Goal: Task Accomplishment & Management: Use online tool/utility

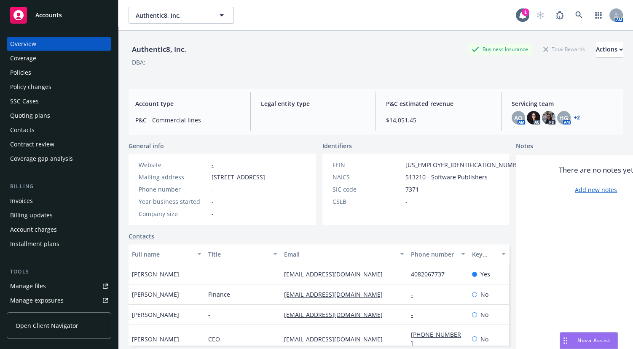
scroll to position [153, 0]
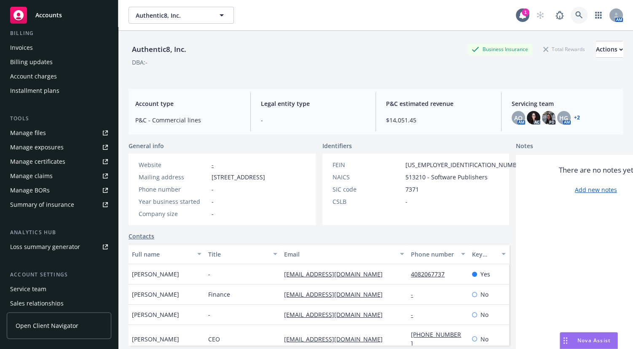
click at [575, 13] on icon at bounding box center [579, 15] width 8 height 8
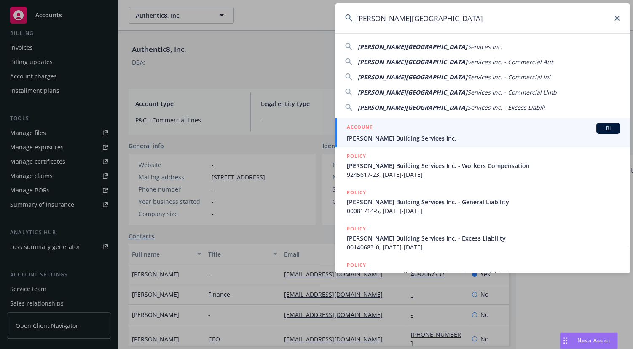
type input "[PERSON_NAME][GEOGRAPHIC_DATA]"
click at [405, 141] on span "[PERSON_NAME] Building Services Inc." at bounding box center [483, 138] width 273 height 9
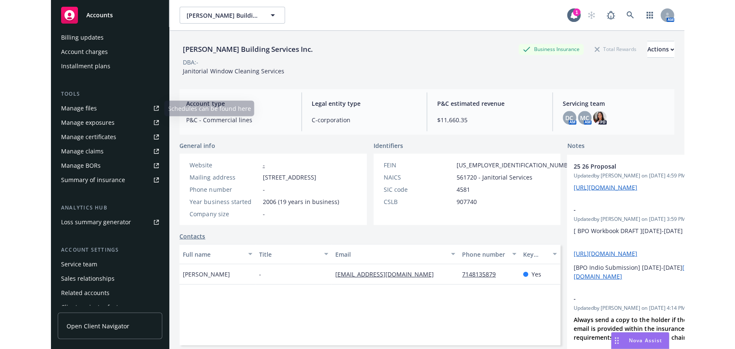
scroll to position [191, 0]
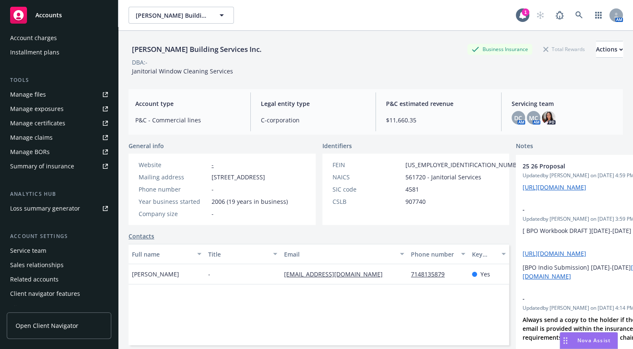
click at [75, 125] on link "Manage certificates" at bounding box center [59, 122] width 105 height 13
click at [575, 11] on icon at bounding box center [578, 14] width 7 height 7
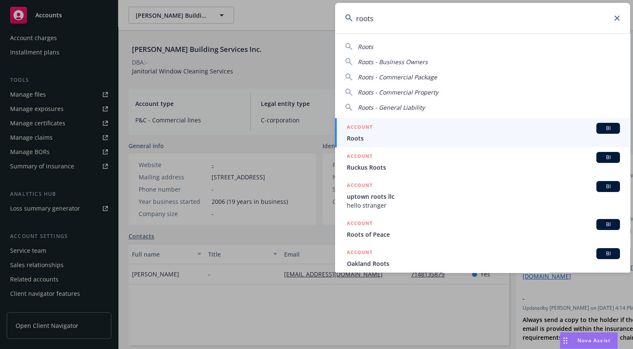
type input "roots"
click at [375, 135] on span "Roots" at bounding box center [483, 138] width 273 height 9
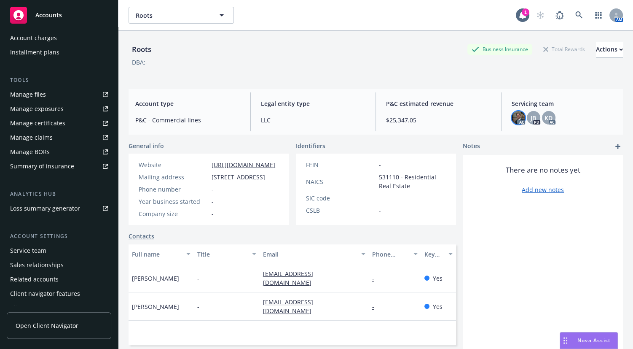
click at [514, 115] on img at bounding box center [518, 117] width 13 height 13
drag, startPoint x: 527, startPoint y: 116, endPoint x: 531, endPoint y: 117, distance: 4.2
click at [531, 116] on span "JB" at bounding box center [533, 117] width 5 height 9
click at [545, 117] on span "KD" at bounding box center [549, 117] width 8 height 9
click at [51, 126] on div "Manage certificates" at bounding box center [37, 122] width 55 height 13
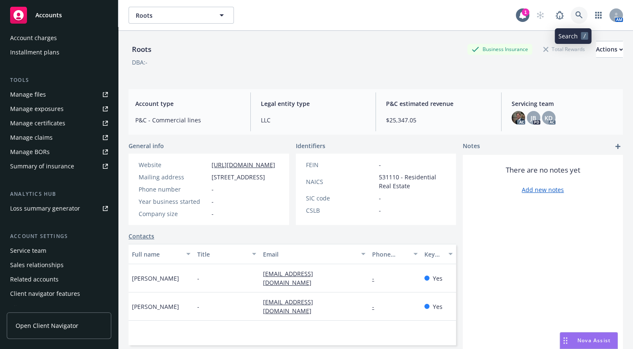
click at [575, 16] on icon at bounding box center [579, 15] width 8 height 8
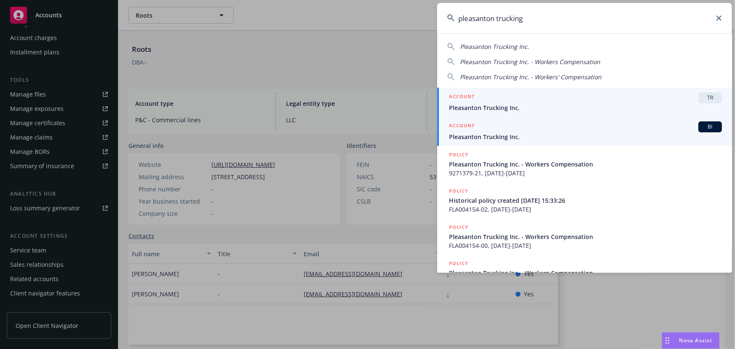
type input "pleasanton trucking"
click at [471, 140] on span "Pleasanton Trucking Inc." at bounding box center [585, 136] width 273 height 9
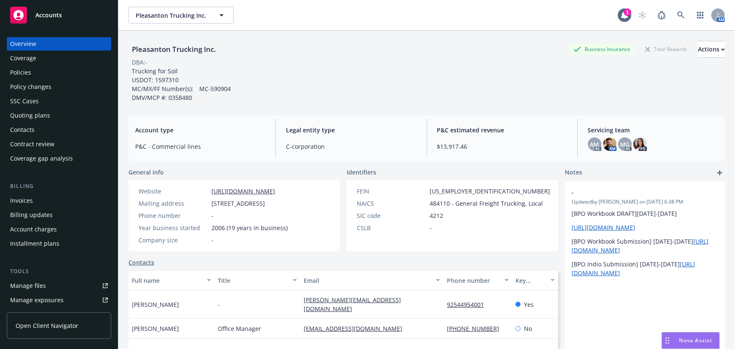
click at [50, 55] on div "Coverage" at bounding box center [59, 57] width 98 height 13
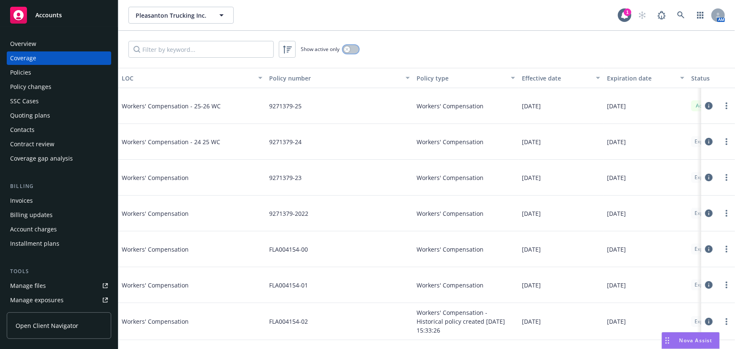
click at [353, 45] on button "button" at bounding box center [351, 49] width 16 height 8
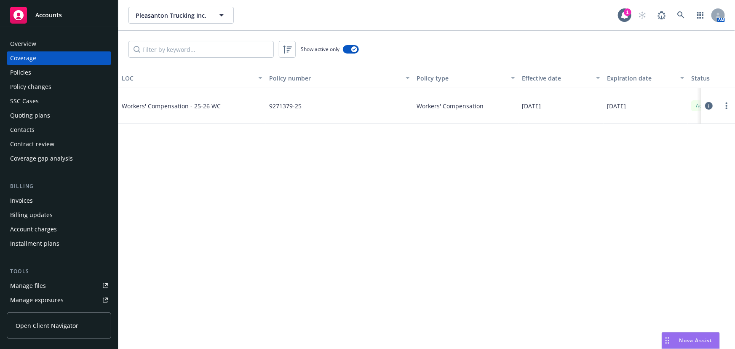
click at [74, 42] on div "Overview" at bounding box center [59, 43] width 98 height 13
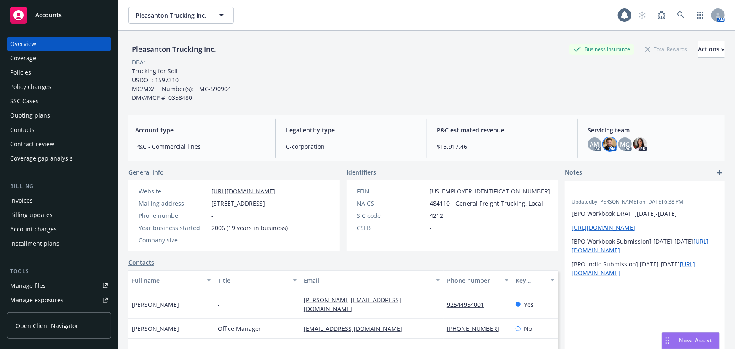
click at [604, 143] on img at bounding box center [610, 143] width 13 height 13
click at [619, 145] on div "AM AC AM MG AC PD" at bounding box center [653, 143] width 130 height 13
click at [620, 145] on span "MG" at bounding box center [625, 144] width 10 height 9
click at [592, 144] on span "AM" at bounding box center [594, 144] width 9 height 9
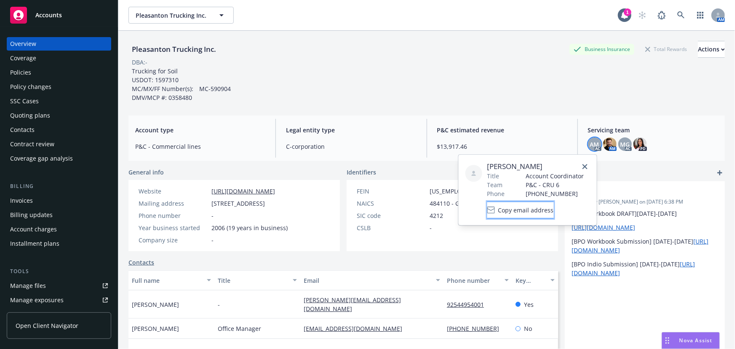
click at [544, 206] on span "Copy email address" at bounding box center [527, 210] width 56 height 9
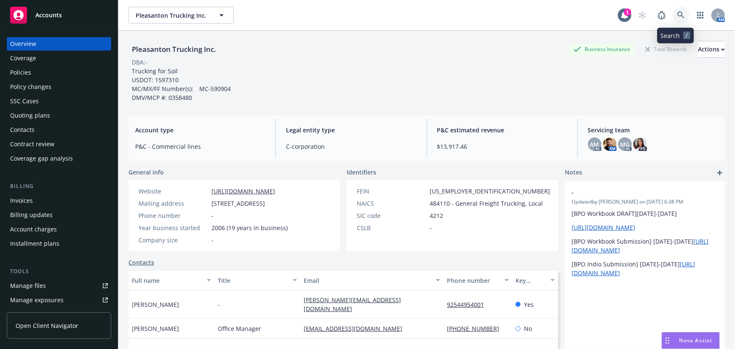
click at [633, 12] on icon at bounding box center [682, 15] width 8 height 8
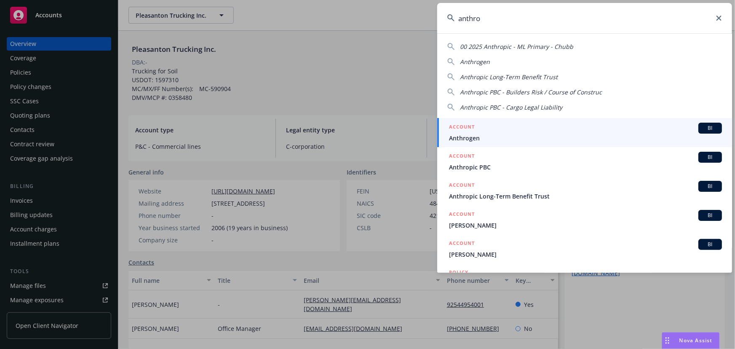
type input "anthro"
click at [469, 158] on h5 "ACCOUNT" at bounding box center [462, 157] width 26 height 10
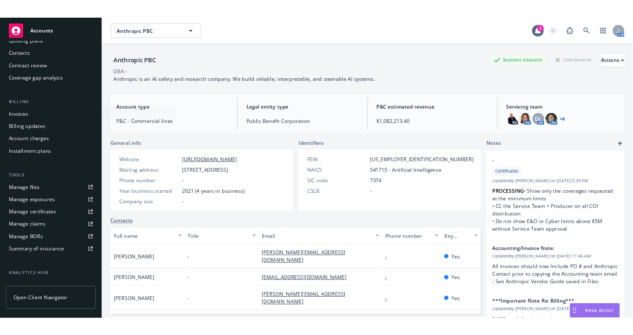
scroll to position [191, 0]
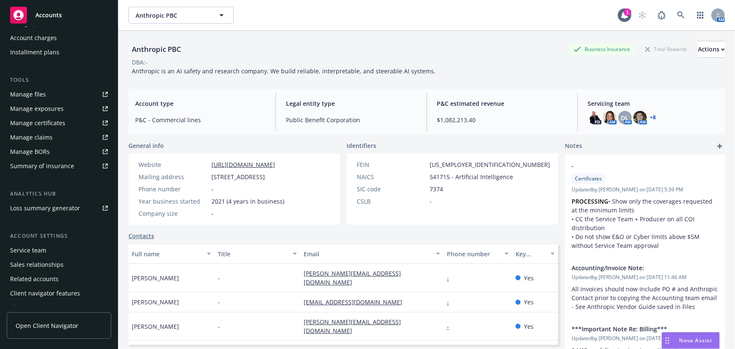
click at [54, 127] on div "Manage certificates" at bounding box center [37, 122] width 55 height 13
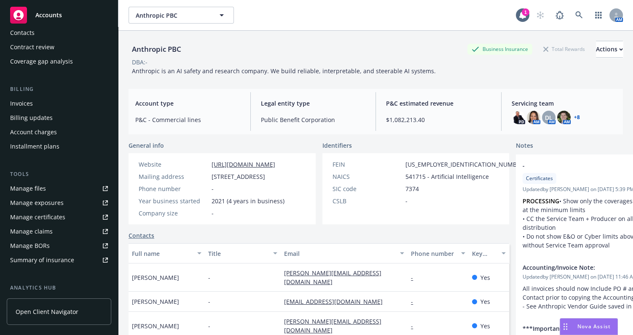
scroll to position [0, 0]
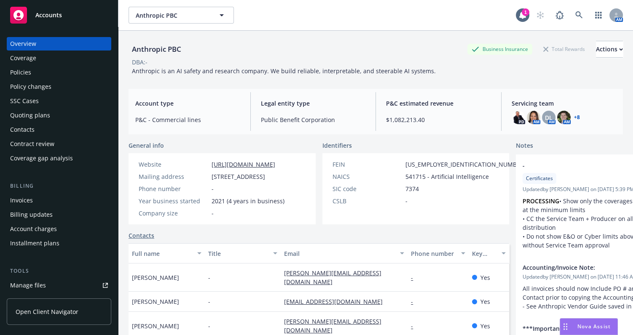
click at [46, 61] on div "Coverage" at bounding box center [59, 57] width 98 height 13
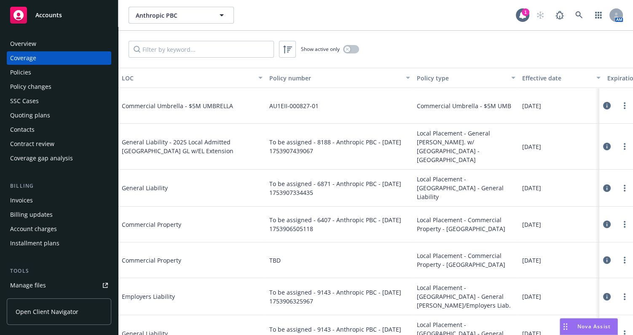
click at [61, 68] on div "Policies" at bounding box center [59, 72] width 98 height 13
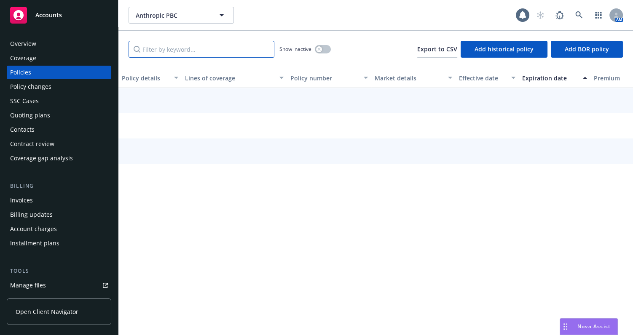
click at [153, 48] on input "Filter by keyword..." at bounding box center [202, 49] width 146 height 17
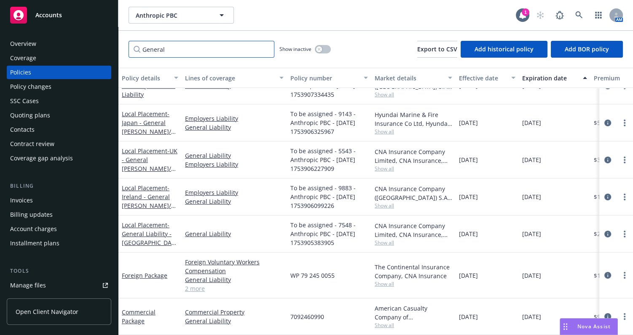
scroll to position [97, 0]
type input "General"
click at [124, 310] on link "Commercial Package" at bounding box center [139, 317] width 34 height 17
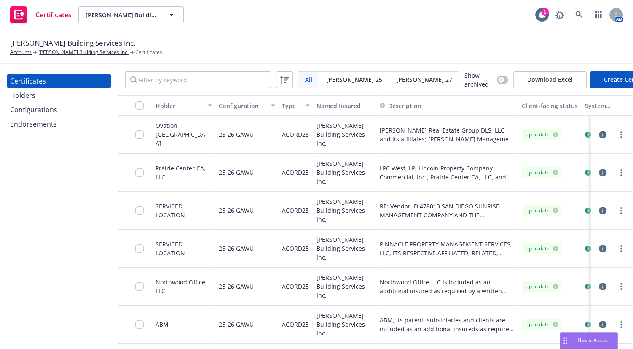
click at [50, 96] on div "Holders" at bounding box center [59, 95] width 98 height 13
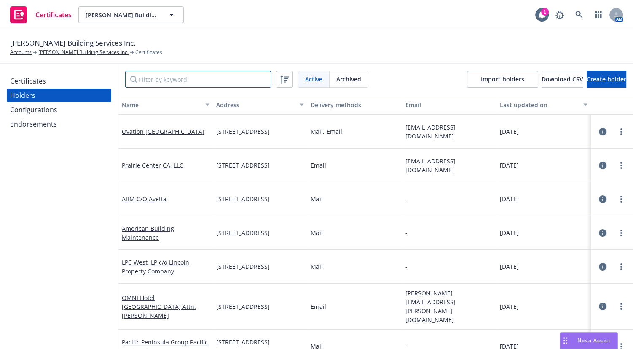
click at [151, 80] on input "Filter by keyword" at bounding box center [198, 79] width 146 height 17
paste input "Schneider Commercial Management, Inc."
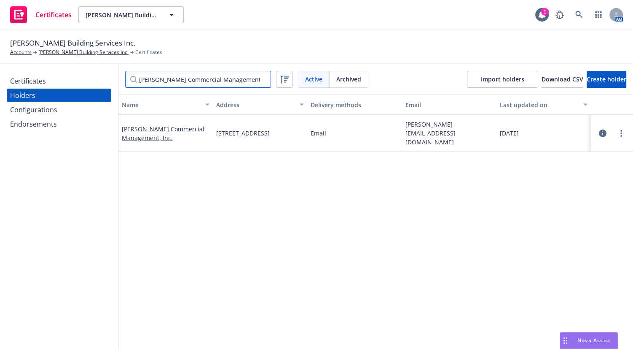
type input "Schneider Commercial Management, Inc."
click at [75, 83] on div "Certificates" at bounding box center [59, 80] width 98 height 13
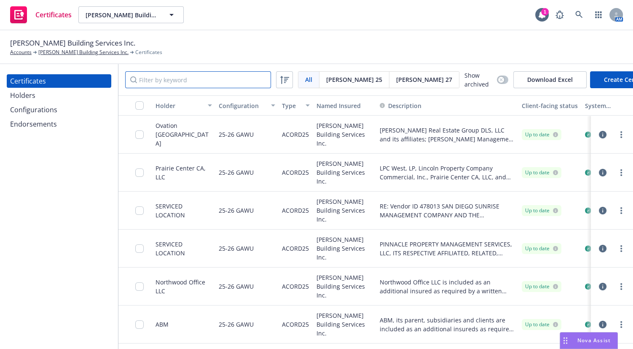
click at [163, 72] on input "Filter by keyword" at bounding box center [198, 79] width 146 height 17
paste input "[PERSON_NAME] Commercial Management, Inc."
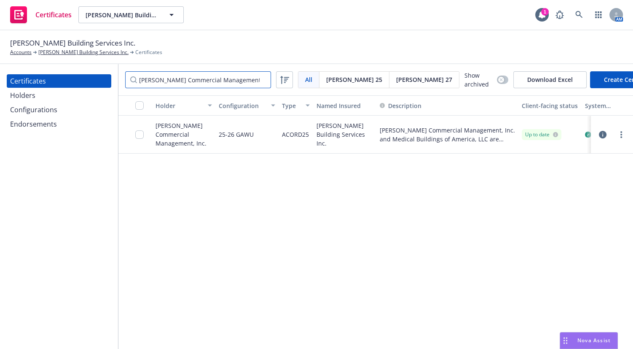
type input "[PERSON_NAME] Commercial Management, Inc."
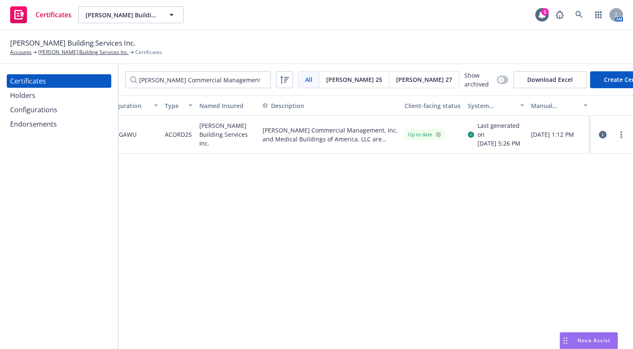
drag, startPoint x: 358, startPoint y: 197, endPoint x: 499, endPoint y: 173, distance: 142.5
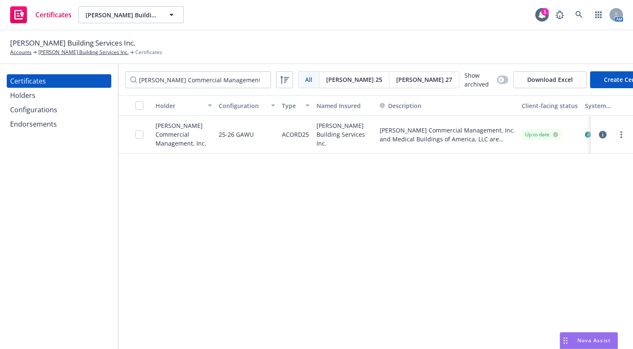
drag, startPoint x: 208, startPoint y: 174, endPoint x: 24, endPoint y: 176, distance: 184.6
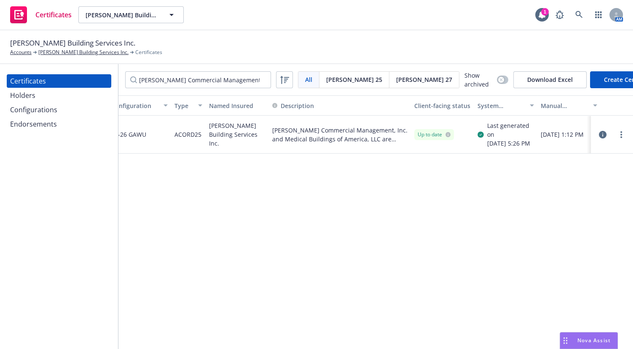
scroll to position [0, 117]
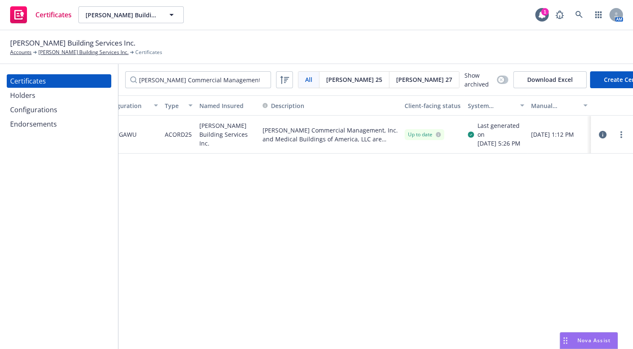
drag, startPoint x: 290, startPoint y: 179, endPoint x: 401, endPoint y: 166, distance: 112.0
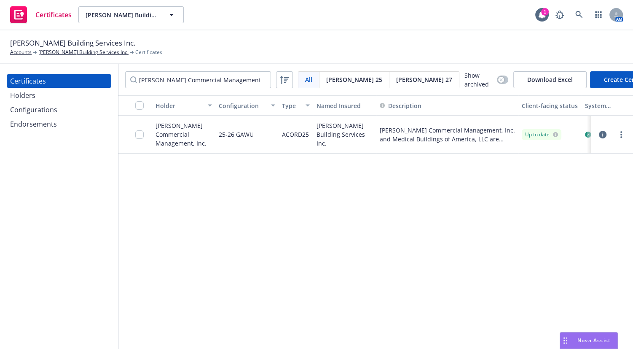
drag, startPoint x: 320, startPoint y: 181, endPoint x: 76, endPoint y: 186, distance: 244.5
click at [174, 317] on div "Holder Configuration Type Named Insured Description Client-facing status System…" at bounding box center [375, 222] width 515 height 254
click at [590, 80] on button "Create Certificate" at bounding box center [629, 79] width 78 height 17
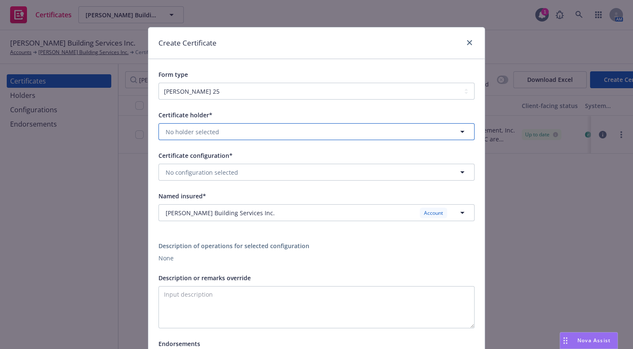
click at [217, 130] on button "No holder selected" at bounding box center [316, 131] width 316 height 17
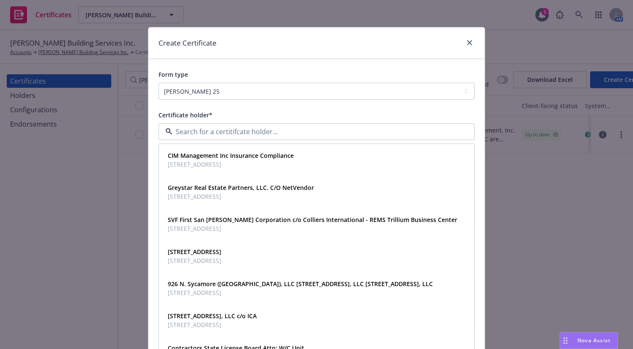
paste input "[PERSON_NAME] Commercial Management, Inc."
type input "[PERSON_NAME] Commercial Management, Inc."
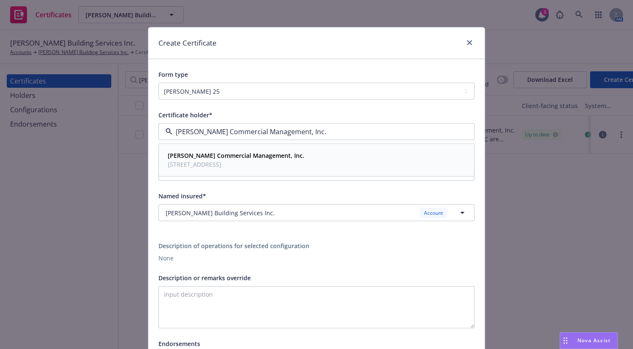
click at [254, 170] on div "Schneider Commercial Management, Inc. 462 N Linden Dr, Ste 231, Beverly Hills, …" at bounding box center [316, 160] width 314 height 31
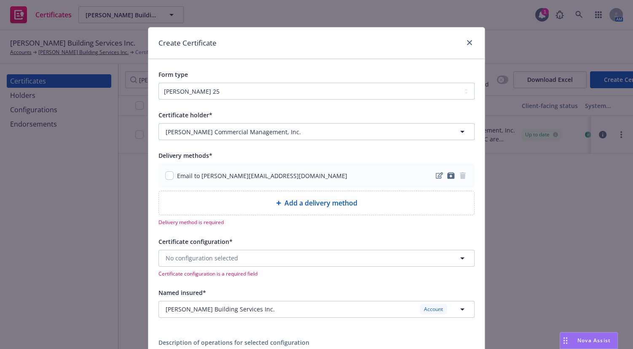
click at [171, 176] on div "Email to [PERSON_NAME][EMAIL_ADDRESS][DOMAIN_NAME]" at bounding box center [256, 175] width 182 height 9
click at [165, 176] on input "checkbox" at bounding box center [169, 175] width 8 height 8
checkbox input "true"
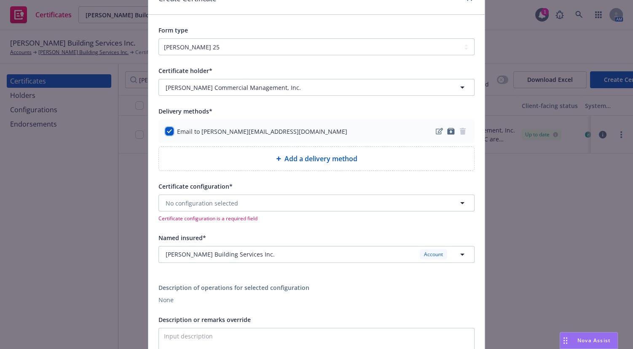
scroll to position [115, 0]
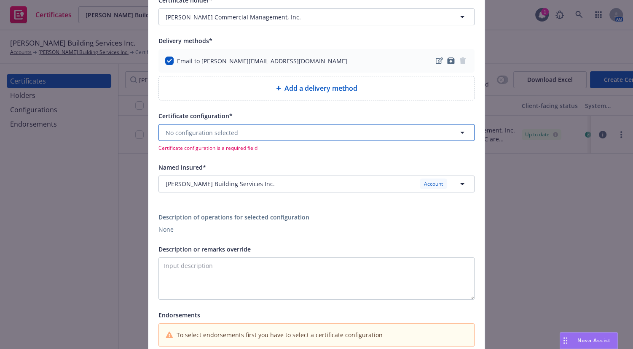
click at [198, 137] on button "No configuration selected" at bounding box center [316, 132] width 316 height 17
click at [211, 188] on span "Evidence of Coverage." at bounding box center [199, 190] width 62 height 9
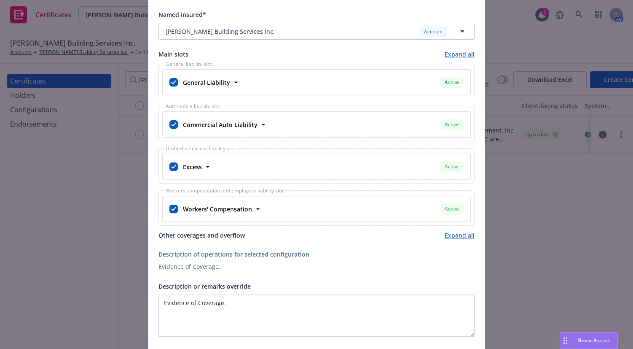
scroll to position [401, 0]
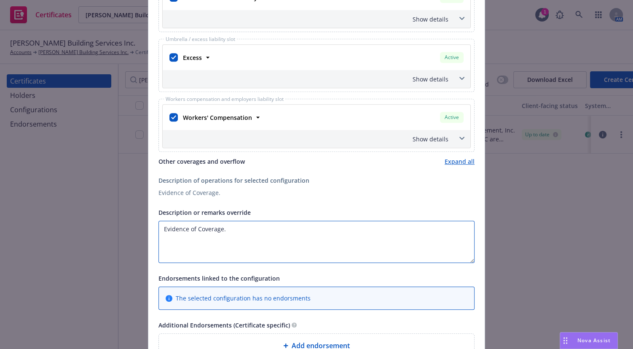
drag, startPoint x: 254, startPoint y: 237, endPoint x: 35, endPoint y: 218, distance: 220.0
click at [71, 221] on div "Create Certificate Form type ACORD 25 ACORD 27 Certificate holder* No holder se…" at bounding box center [316, 174] width 633 height 349
paste textarea "RE: [STREET_ADDRESS] [PERSON_NAME] Commercial Management Inc and [STREET_ADDRES…"
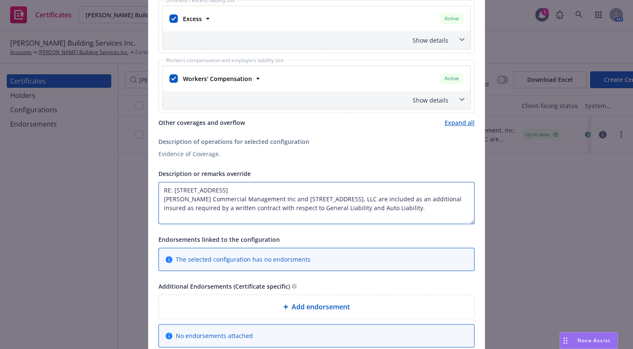
scroll to position [535, 0]
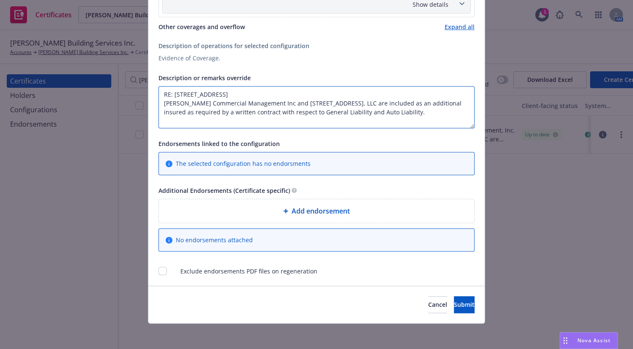
type textarea "RE: [STREET_ADDRESS] [PERSON_NAME] Commercial Management Inc and [STREET_ADDRES…"
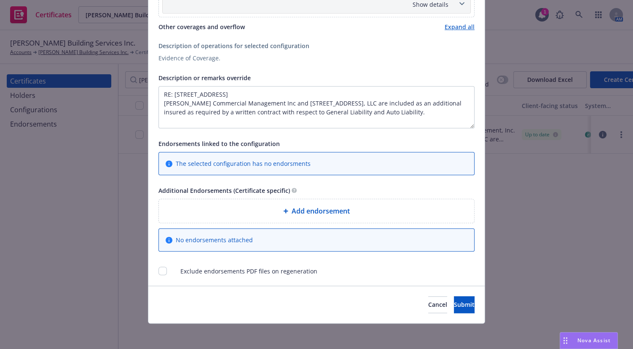
click at [311, 215] on div "Add endorsement" at bounding box center [316, 211] width 315 height 24
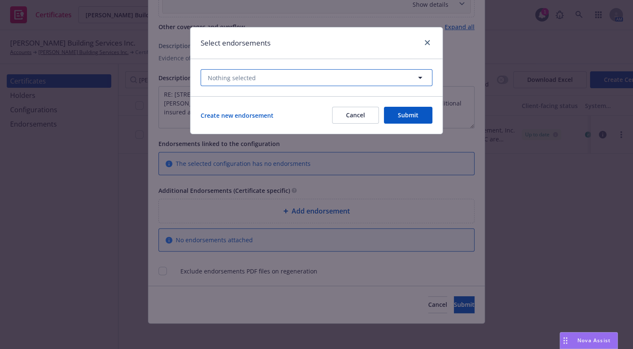
click at [262, 77] on button "Nothing selected" at bounding box center [317, 77] width 232 height 17
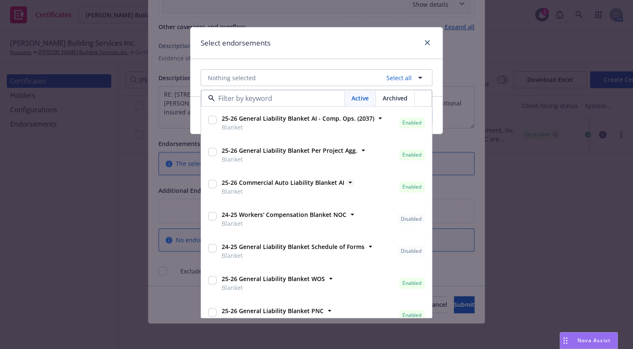
click at [320, 182] on strong "25-26 Commercial Auto Liability Blanket AI" at bounding box center [283, 183] width 123 height 8
checkbox input "true"
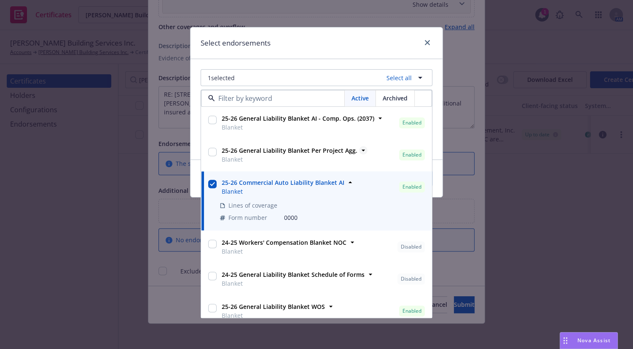
click at [325, 153] on strong "25-26 General Liability Blanket Per Project Agg." at bounding box center [290, 151] width 136 height 8
checkbox input "true"
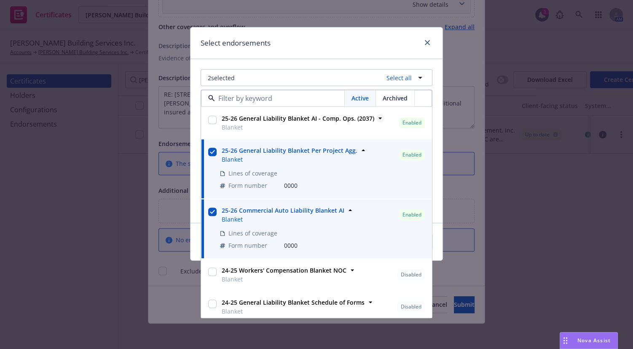
click at [325, 122] on strong "25-26 General Liability Blanket AI - Comp. Ops. (2037)" at bounding box center [298, 119] width 153 height 8
checkbox input "true"
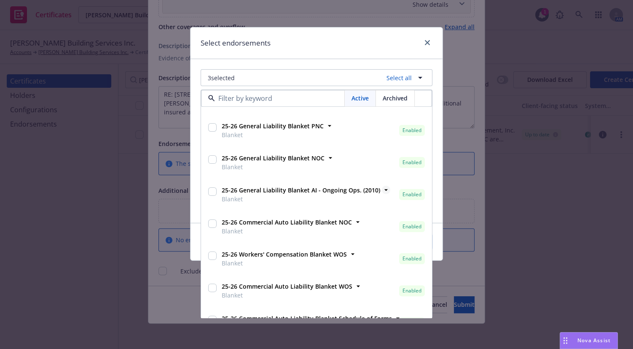
click at [358, 188] on strong "25-26 General Liability Blanket AI - Ongoing Ops. (2010)" at bounding box center [301, 190] width 158 height 8
checkbox input "true"
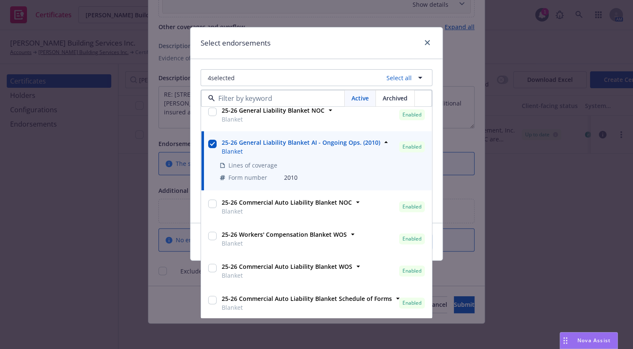
scroll to position [317, 0]
click at [330, 57] on div "Select endorsements" at bounding box center [317, 43] width 252 height 32
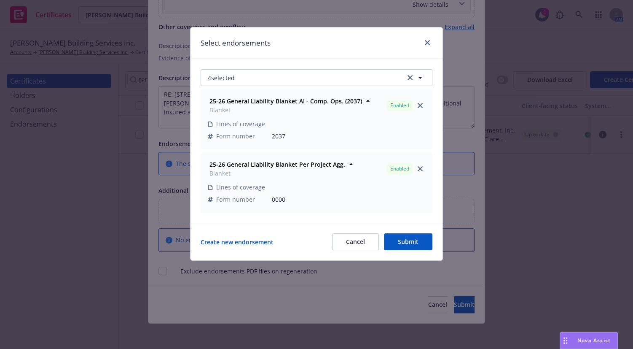
click at [414, 246] on button "Submit" at bounding box center [408, 241] width 48 height 17
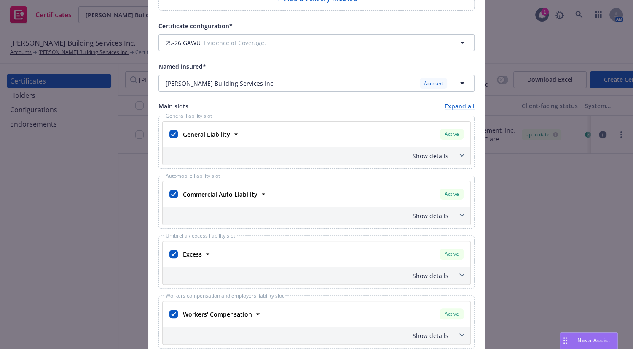
scroll to position [191, 0]
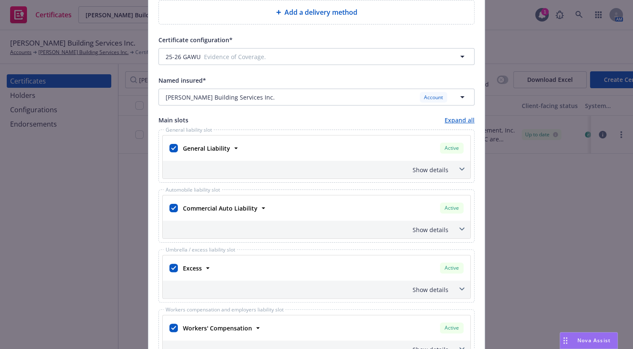
click at [440, 169] on div "Show details" at bounding box center [306, 169] width 284 height 9
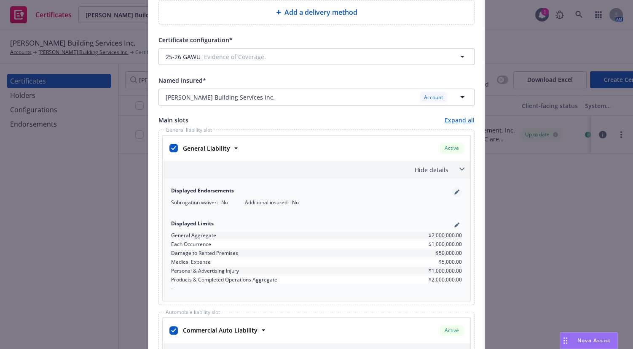
click at [455, 191] on icon "pencil" at bounding box center [456, 193] width 4 height 4
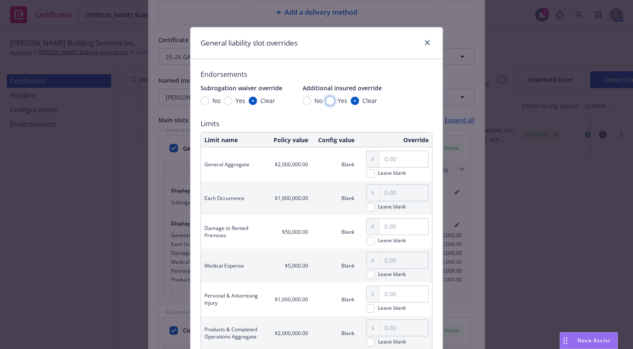
click at [329, 103] on input "Yes" at bounding box center [330, 101] width 8 height 8
radio input "true"
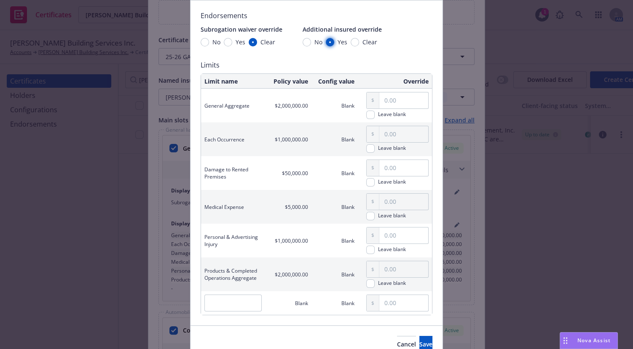
scroll to position [99, 0]
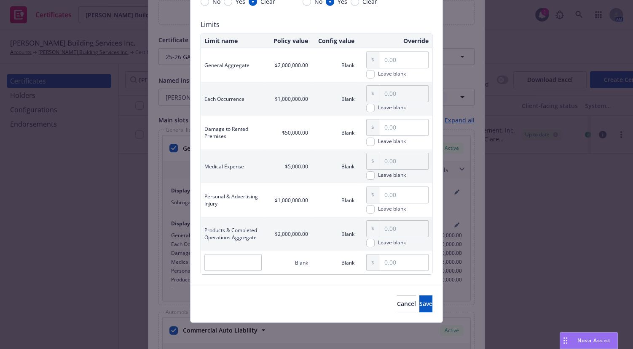
click at [407, 312] on div "Cancel Save" at bounding box center [317, 303] width 252 height 38
click at [419, 308] on button "Save" at bounding box center [425, 303] width 13 height 17
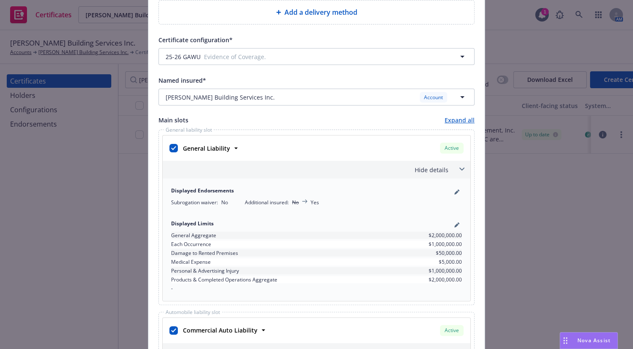
scroll to position [382, 0]
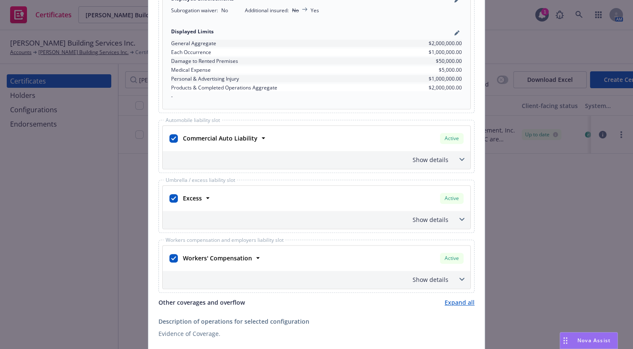
click at [427, 155] on div "Show details" at bounding box center [306, 159] width 284 height 9
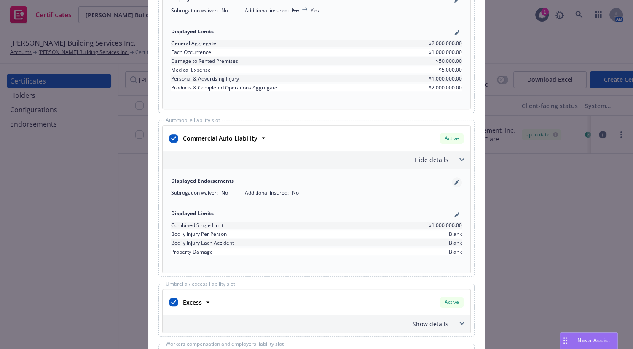
click at [452, 185] on link "pencil" at bounding box center [457, 182] width 10 height 10
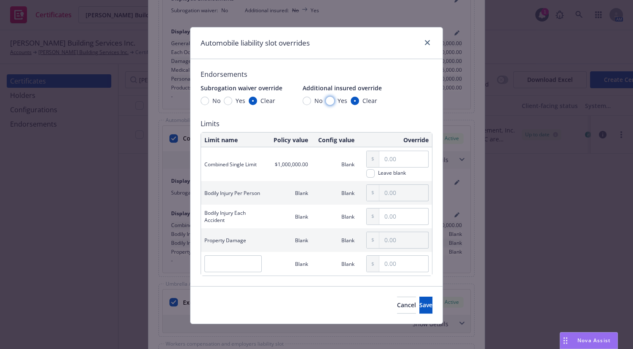
click at [326, 100] on input "Yes" at bounding box center [330, 101] width 8 height 8
radio input "true"
click at [419, 304] on span "Save" at bounding box center [425, 305] width 13 height 8
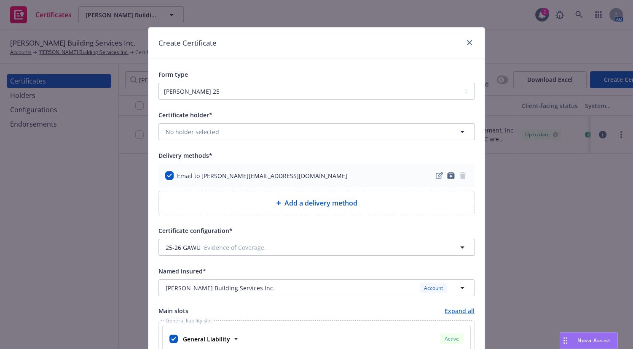
scroll to position [876, 0]
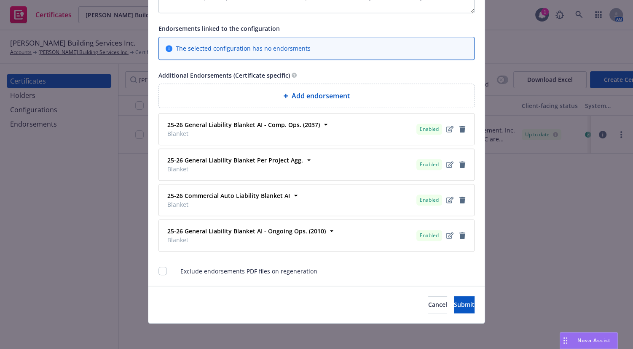
drag, startPoint x: 386, startPoint y: 63, endPoint x: 365, endPoint y: 268, distance: 206.3
click at [454, 296] on button "Submit" at bounding box center [464, 304] width 21 height 17
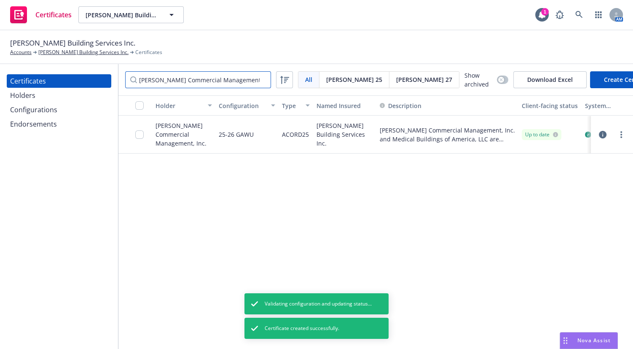
click at [215, 81] on input "Schneider Commercial Management, Inc." at bounding box center [198, 79] width 146 height 17
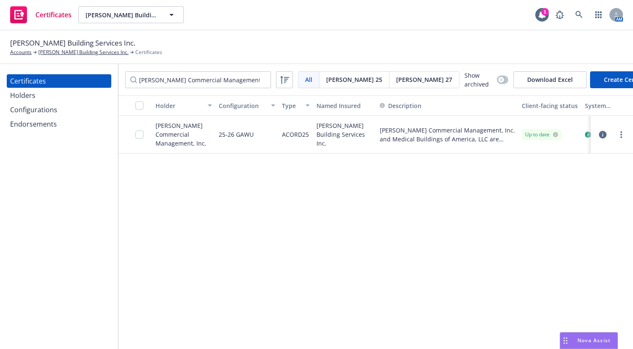
click at [350, 188] on div "Holder Configuration Type Named Insured Description Client-facing status System…" at bounding box center [375, 222] width 515 height 254
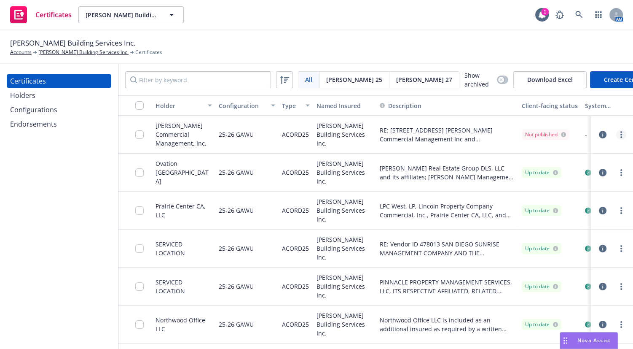
click at [619, 134] on link "more" at bounding box center [621, 134] width 10 height 10
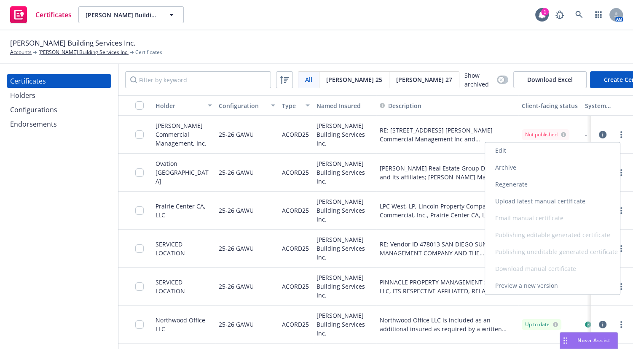
click at [513, 185] on link "Regenerate" at bounding box center [552, 184] width 135 height 17
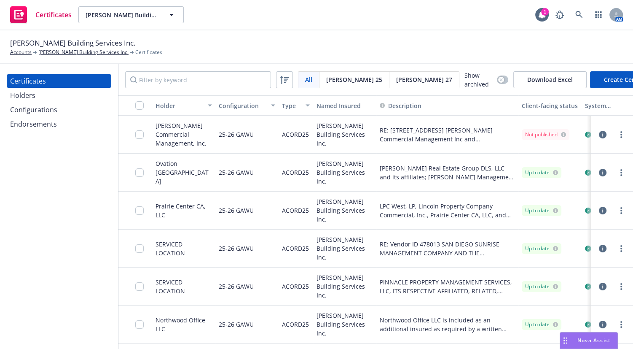
scroll to position [0, 123]
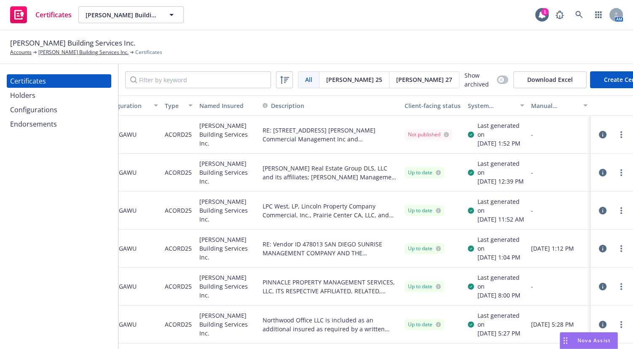
drag, startPoint x: 448, startPoint y: 170, endPoint x: 565, endPoint y: 148, distance: 119.3
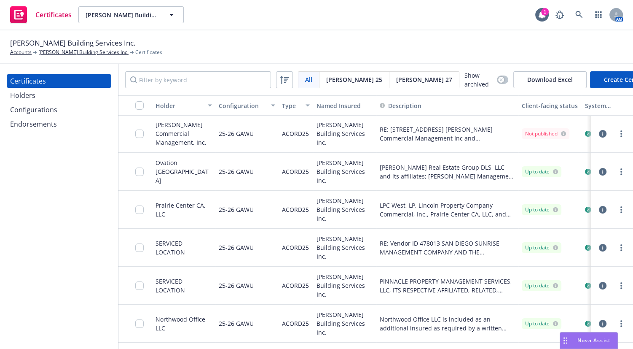
drag, startPoint x: 492, startPoint y: 158, endPoint x: 189, endPoint y: 151, distance: 302.7
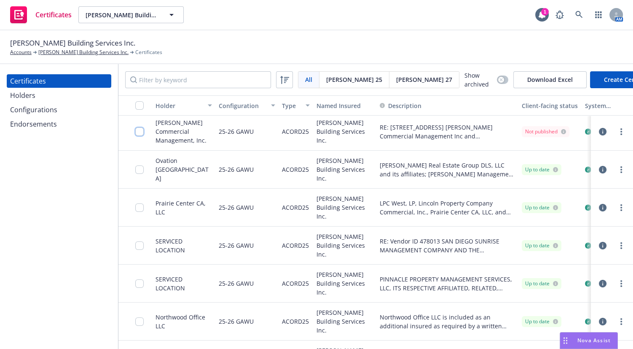
click at [140, 134] on input "checkbox" at bounding box center [139, 131] width 8 height 8
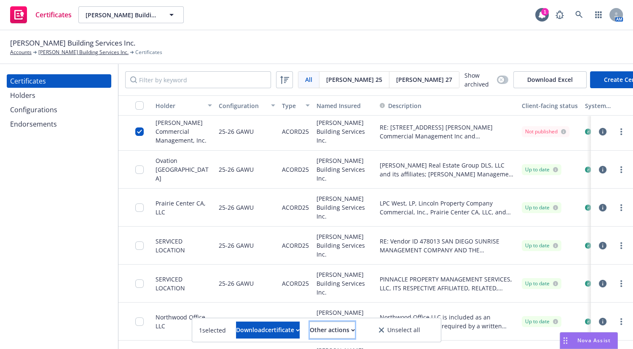
drag, startPoint x: 337, startPoint y: 327, endPoint x: 339, endPoint y: 319, distance: 8.6
click at [337, 327] on div "Other actions" at bounding box center [332, 330] width 45 height 16
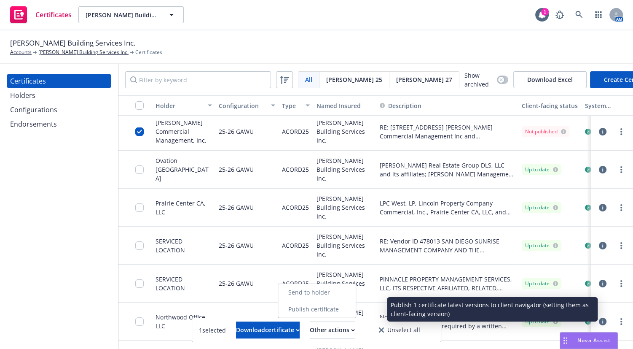
click at [334, 309] on link "Publish certificate" at bounding box center [317, 309] width 78 height 17
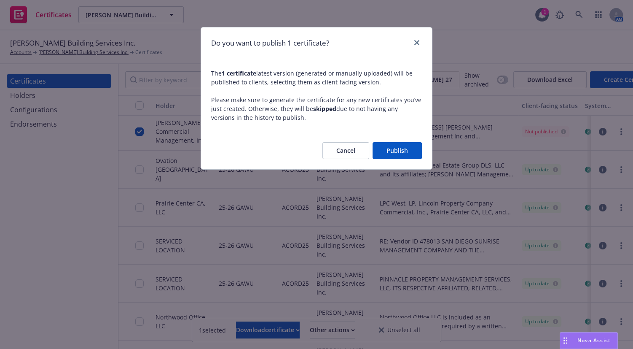
click at [384, 151] on button "Publish" at bounding box center [397, 150] width 49 height 17
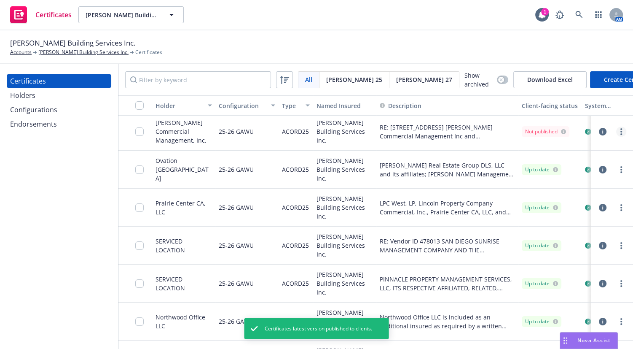
click at [620, 132] on circle "more" at bounding box center [621, 132] width 2 height 2
click at [466, 51] on div "Download an Excel file with all the results (146 certificates)" at bounding box center [509, 55] width 124 height 24
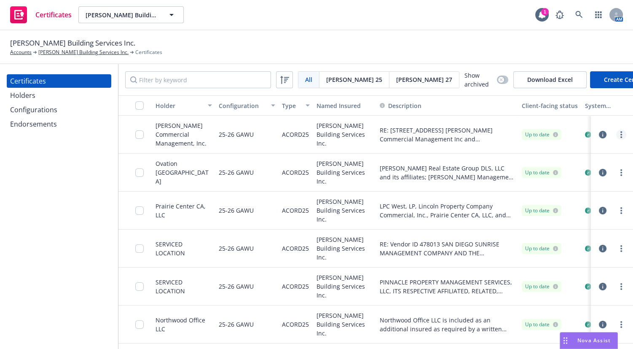
click at [616, 138] on link "more" at bounding box center [621, 134] width 10 height 10
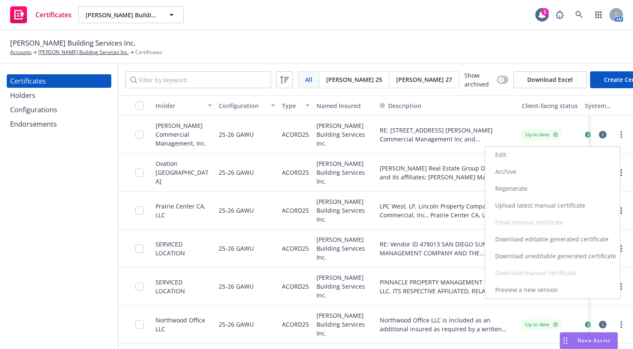
click at [527, 257] on link "Download uneditable generated certificate" at bounding box center [552, 255] width 135 height 17
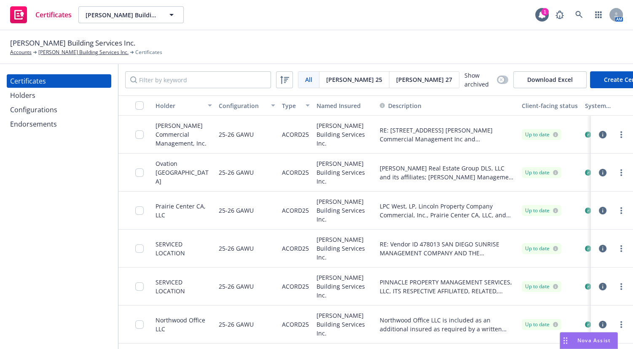
drag, startPoint x: 67, startPoint y: 193, endPoint x: 58, endPoint y: 192, distance: 8.5
click at [66, 193] on div "Certificates Holders Configurations Endorsements" at bounding box center [59, 206] width 118 height 284
click at [46, 91] on div "Holders" at bounding box center [59, 95] width 98 height 13
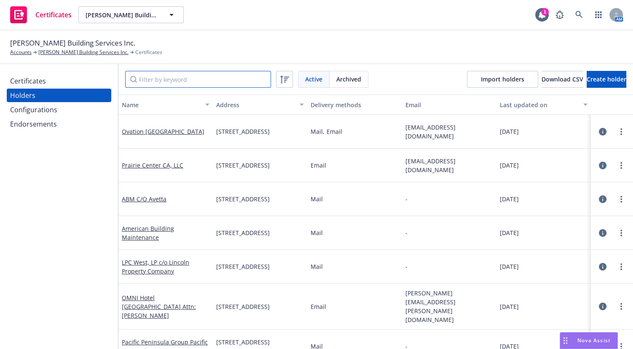
click at [152, 75] on input "Filter by keyword" at bounding box center [198, 79] width 146 height 17
paste input "Medical Buildings of America, LLC"
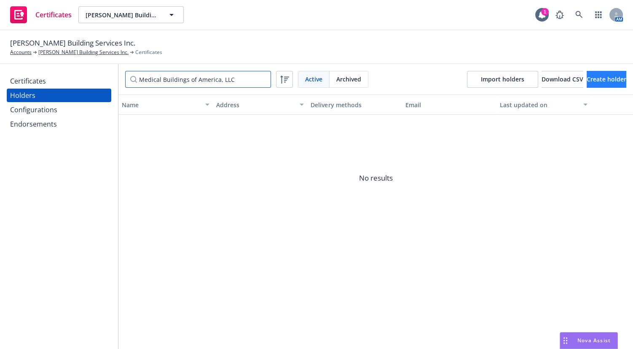
type input "Medical Buildings of America, LLC"
click at [592, 80] on span "Create holder" at bounding box center [607, 79] width 40 height 8
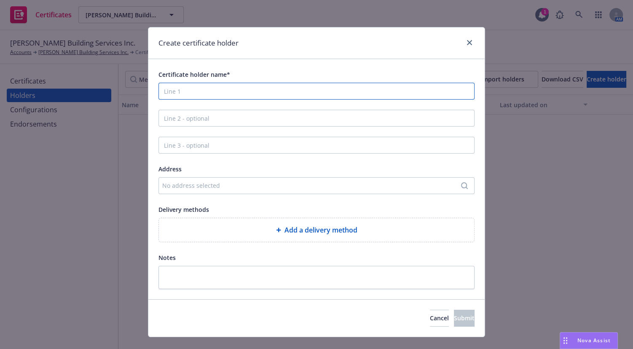
click at [232, 87] on input "Certificate holder name*" at bounding box center [316, 91] width 316 height 17
paste input "Medical Buildings of America, LLC"
drag, startPoint x: 326, startPoint y: 92, endPoint x: 81, endPoint y: 91, distance: 245.3
click at [151, 92] on div "Certificate holder name* Medical Buildings of America, LLCMedical Buildings of …" at bounding box center [316, 179] width 336 height 240
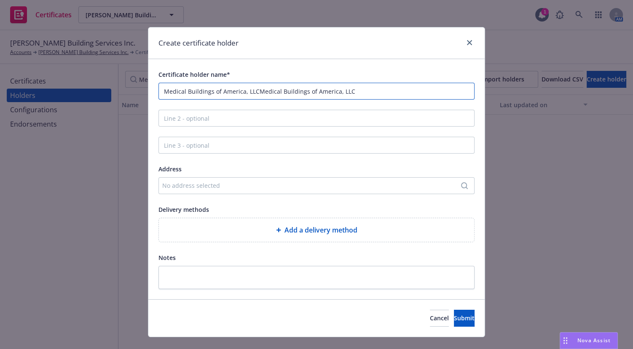
paste input "Line 1"
type input "Medical Buildings of America, LLC"
click at [190, 181] on div "No address selected" at bounding box center [312, 185] width 300 height 9
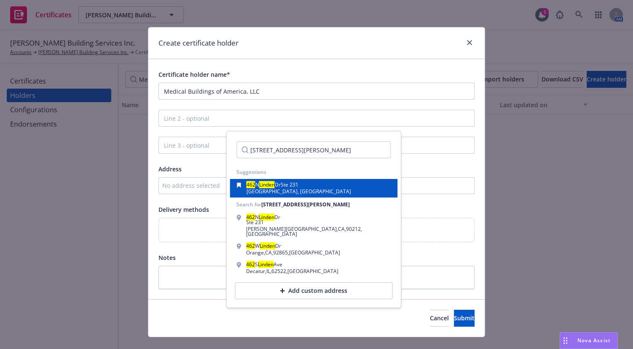
type input "462 N. Linden Dr. #231"
click at [256, 181] on span "N" at bounding box center [257, 184] width 4 height 7
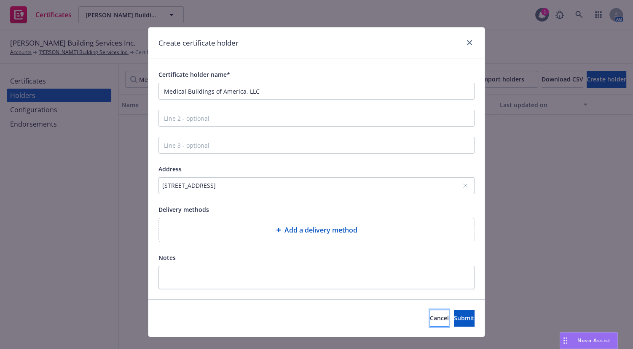
click at [430, 317] on span "Cancel" at bounding box center [439, 318] width 19 height 8
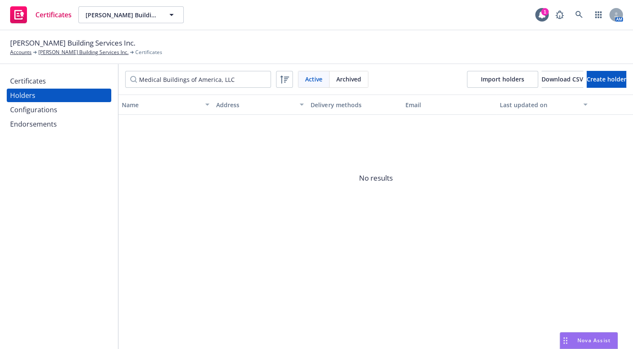
click at [51, 82] on div "Certificates" at bounding box center [59, 80] width 98 height 13
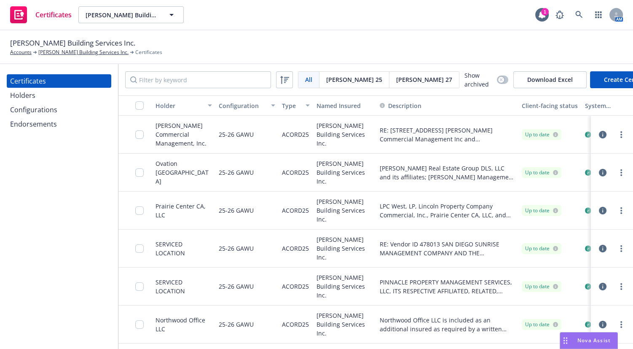
click at [590, 72] on button "Create Certificate" at bounding box center [629, 79] width 78 height 17
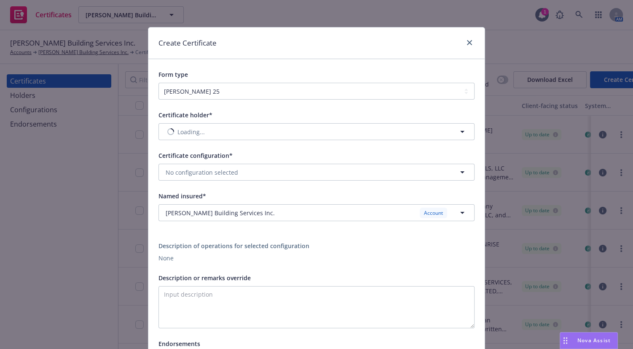
click at [276, 99] on div "Certificate holder* Loading... Certificate configuration* No configuration sele…" at bounding box center [316, 241] width 336 height 285
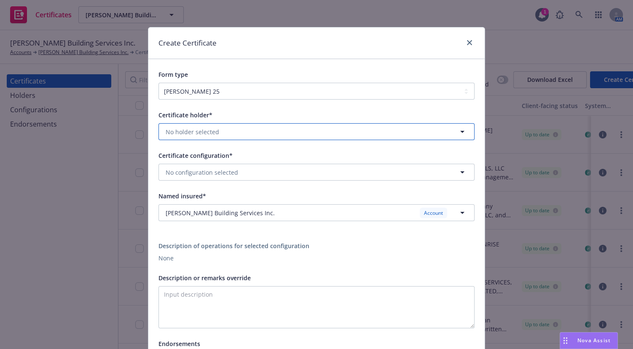
click at [213, 136] on button "No holder selected" at bounding box center [316, 131] width 316 height 17
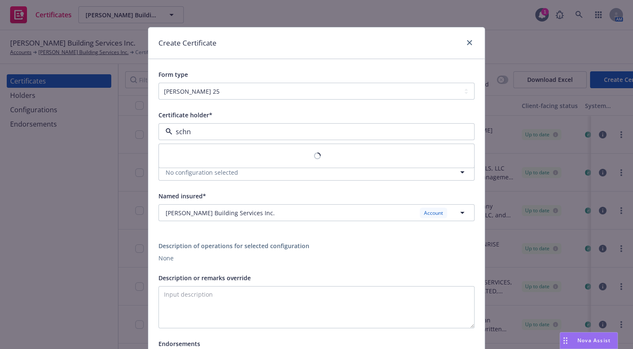
type input "schne"
click at [210, 159] on strong "Schneider Commercial Management, Inc." at bounding box center [236, 156] width 137 height 8
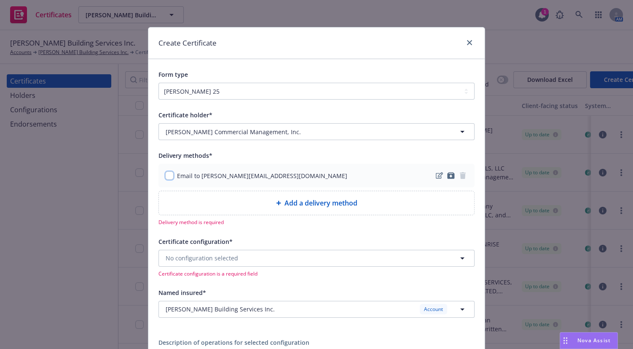
click at [167, 178] on input "checkbox" at bounding box center [169, 175] width 8 height 8
checkbox input "true"
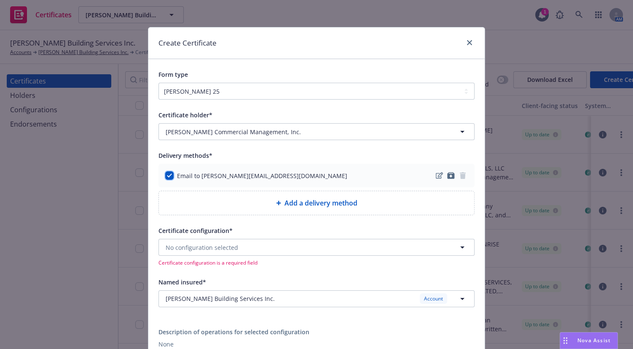
scroll to position [186, 0]
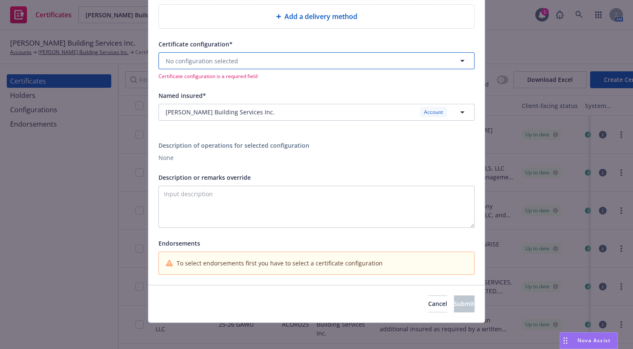
click at [208, 62] on span "No configuration selected" at bounding box center [202, 60] width 72 height 9
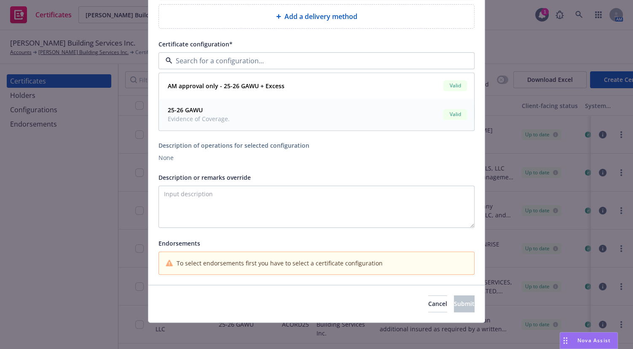
click at [208, 118] on span "Evidence of Coverage." at bounding box center [199, 119] width 62 height 9
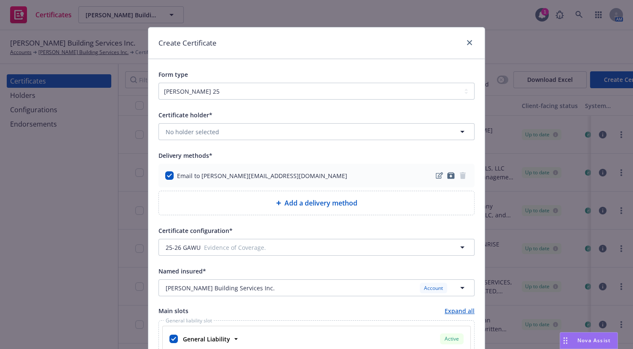
click at [314, 39] on div "Create Certificate" at bounding box center [316, 43] width 336 height 32
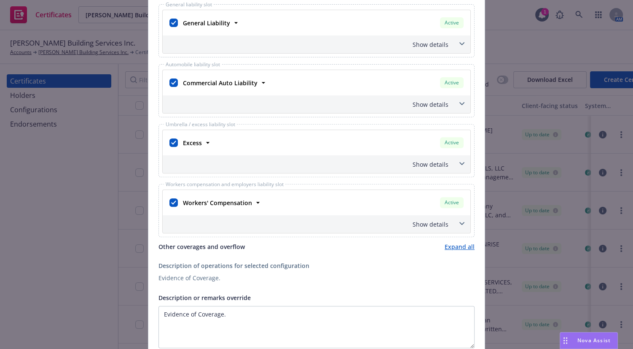
scroll to position [421, 0]
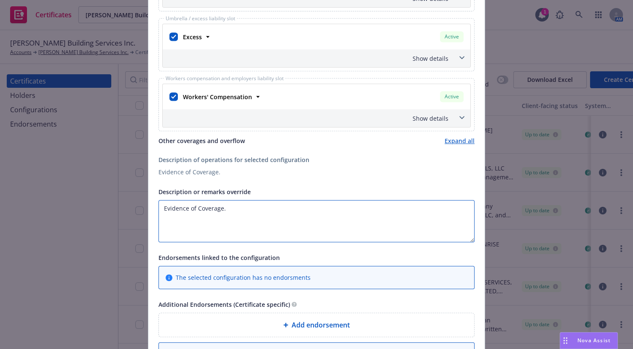
drag, startPoint x: 237, startPoint y: 211, endPoint x: 141, endPoint y: 190, distance: 98.4
click at [123, 192] on div "Create Certificate Form type ACORD 25 ACORD 27 Certificate holder* No holder se…" at bounding box center [316, 174] width 633 height 349
paste textarea "RE: Beverly Hills Medical Center, 462 N. Linden Dr. & 9735 Wilshire Blvd., Beve…"
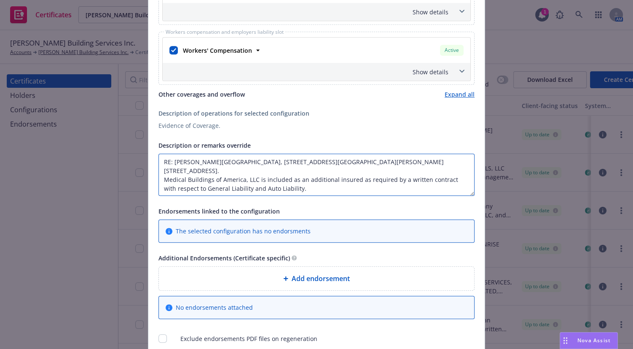
scroll to position [498, 0]
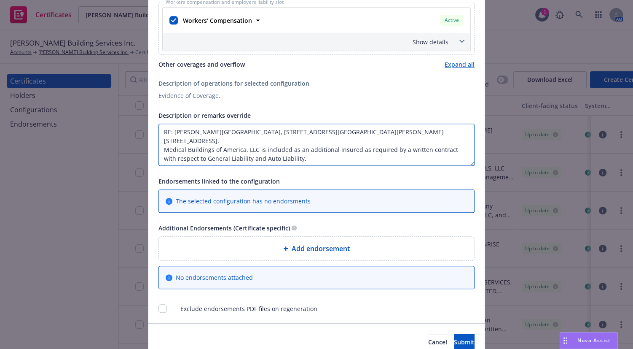
type textarea "RE: Beverly Hills Medical Center, 462 N. Linden Dr. & 9735 Wilshire Blvd., Beve…"
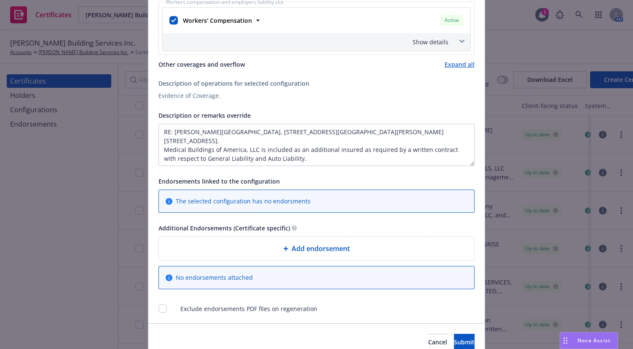
click at [294, 254] on div "Add endorsement" at bounding box center [316, 248] width 315 height 24
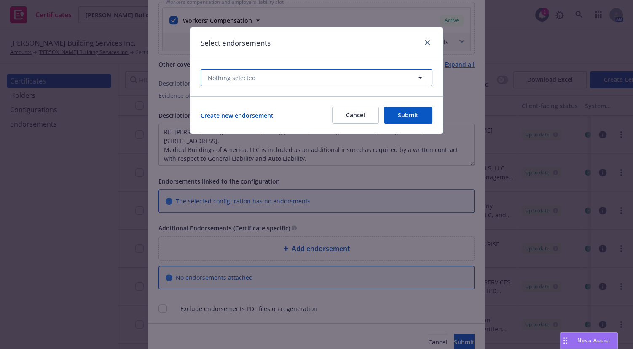
click at [230, 76] on span "Nothing selected" at bounding box center [232, 77] width 48 height 9
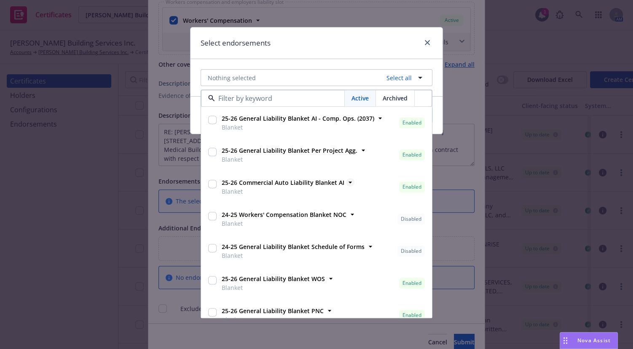
click at [316, 180] on strong "25-26 Commercial Auto Liability Blanket AI" at bounding box center [283, 183] width 123 height 8
checkbox input "true"
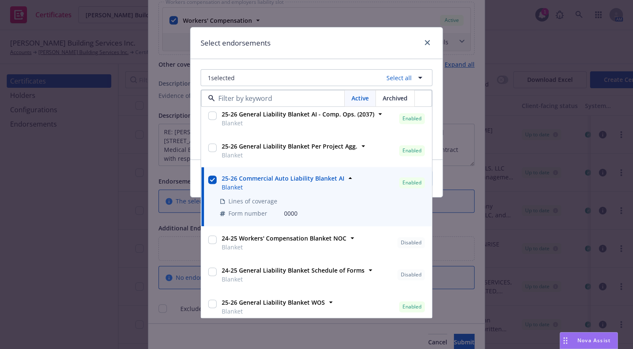
scroll to position [0, 0]
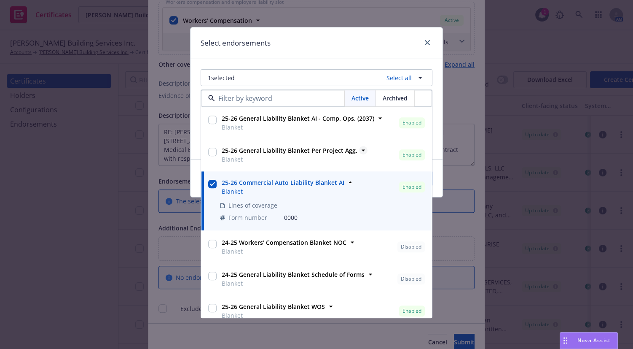
click at [330, 151] on strong "25-26 General Liability Blanket Per Project Agg." at bounding box center [290, 151] width 136 height 8
checkbox input "true"
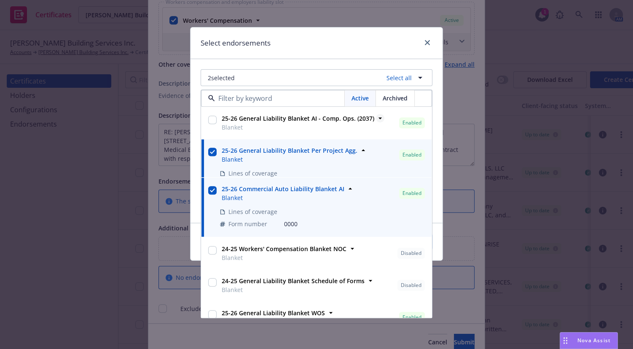
click at [320, 117] on strong "25-26 General Liability Blanket AI - Comp. Ops. (2037)" at bounding box center [298, 119] width 153 height 8
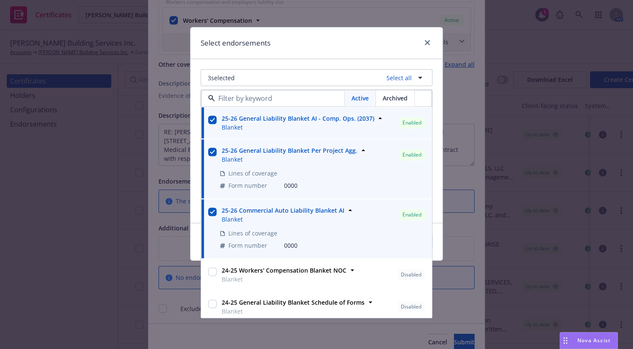
checkbox input "true"
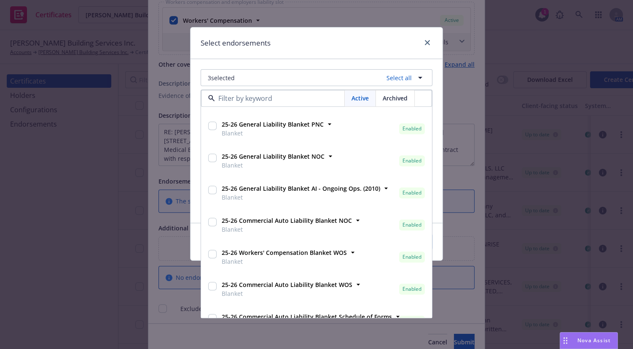
scroll to position [289, 0]
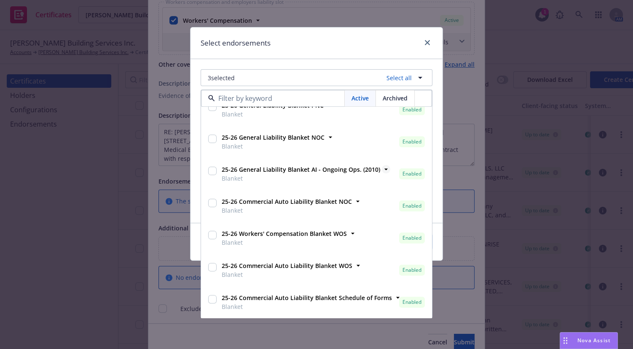
click at [341, 173] on strong "25-26 General Liability Blanket AI - Ongoing Ops. (2010)" at bounding box center [301, 170] width 158 height 8
checkbox input "true"
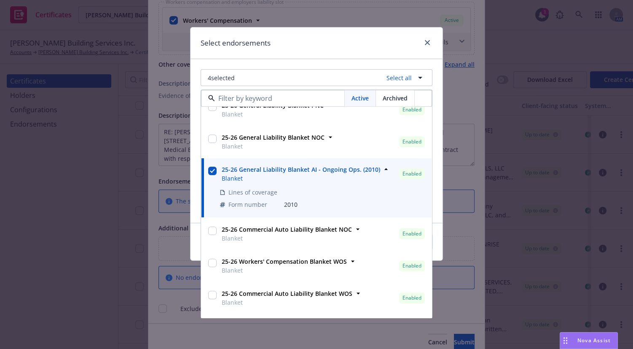
click at [336, 54] on div "Select endorsements" at bounding box center [317, 43] width 252 height 32
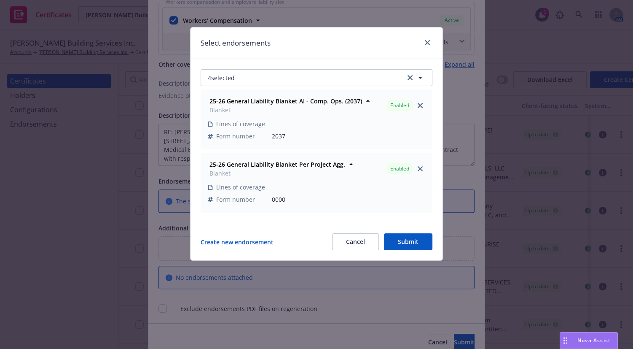
click at [404, 249] on button "Submit" at bounding box center [408, 241] width 48 height 17
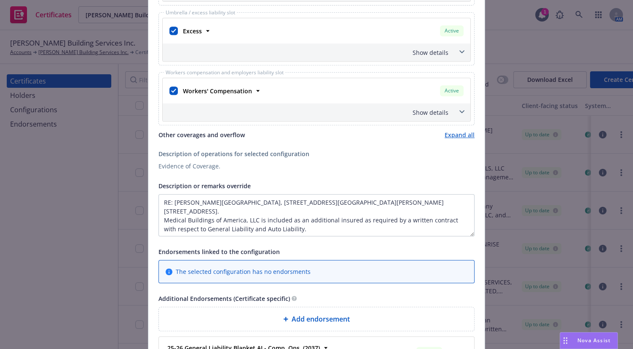
scroll to position [191, 0]
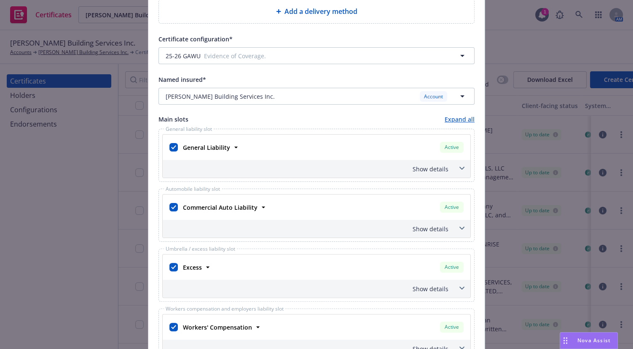
click at [433, 166] on div "Show details" at bounding box center [306, 168] width 284 height 9
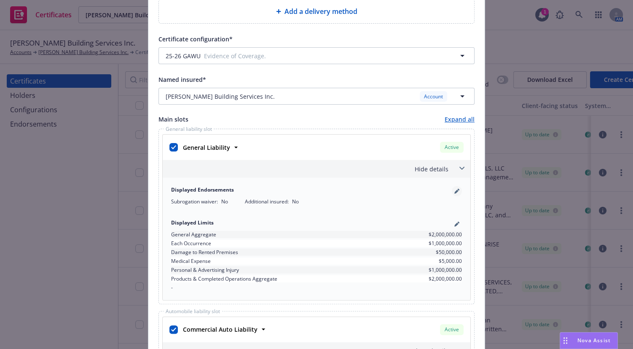
click at [456, 188] on link "pencil" at bounding box center [457, 191] width 10 height 10
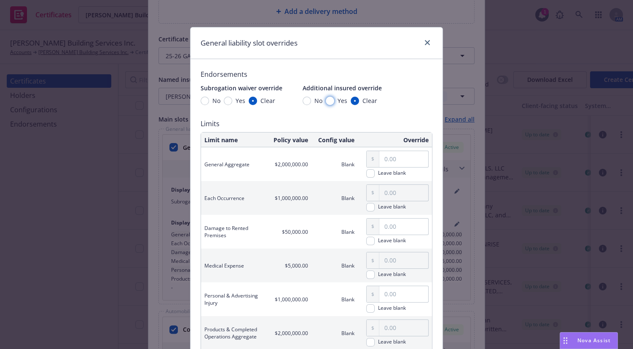
click at [327, 101] on input "Yes" at bounding box center [330, 101] width 8 height 8
radio input "true"
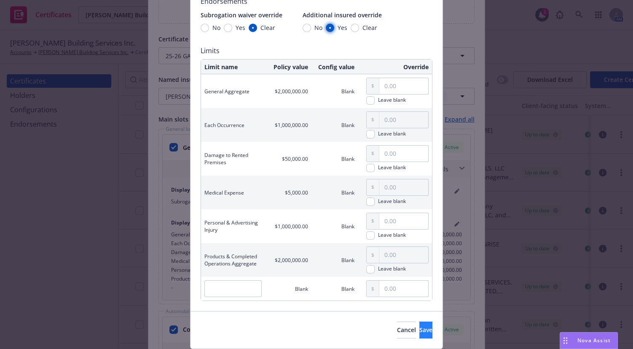
scroll to position [99, 0]
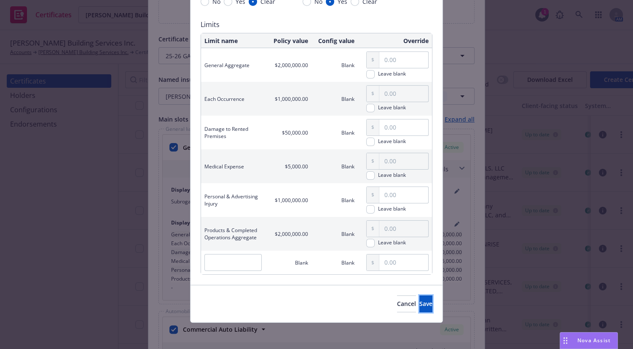
click at [419, 302] on button "Save" at bounding box center [425, 303] width 13 height 17
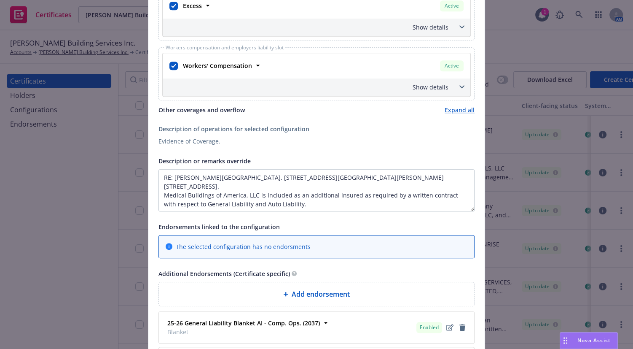
scroll to position [772, 0]
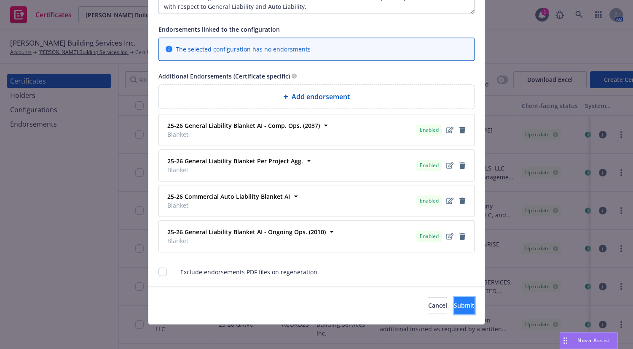
click at [454, 303] on span "Submit" at bounding box center [464, 305] width 21 height 8
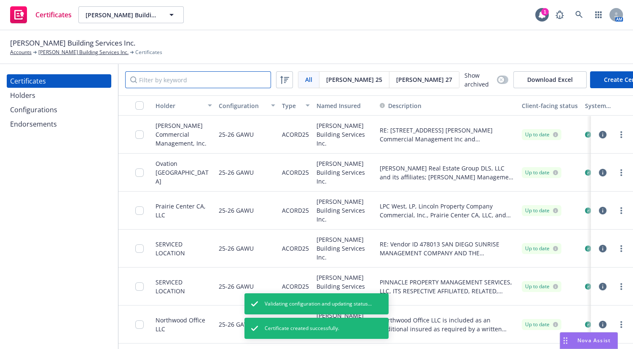
click at [207, 81] on input "Filter by keyword" at bounding box center [198, 79] width 146 height 17
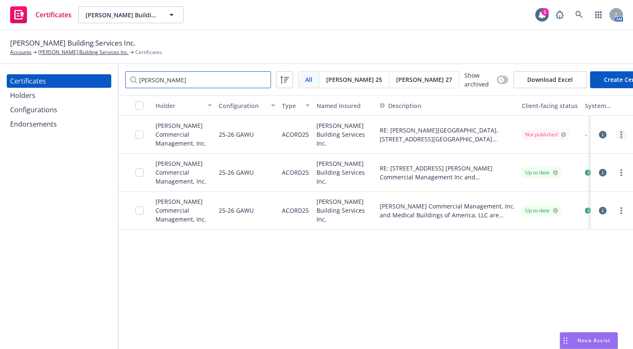
type input "schneider"
click at [617, 131] on link "more" at bounding box center [621, 134] width 10 height 10
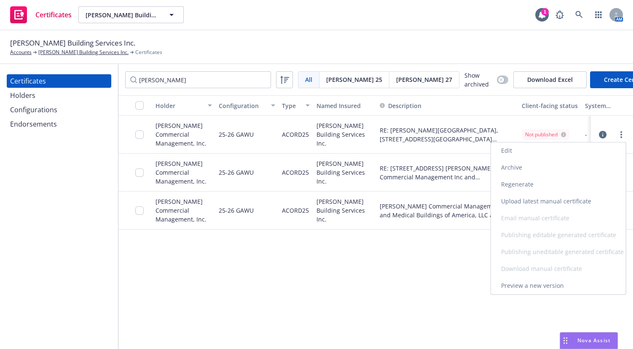
click at [519, 184] on link "Regenerate" at bounding box center [558, 184] width 135 height 17
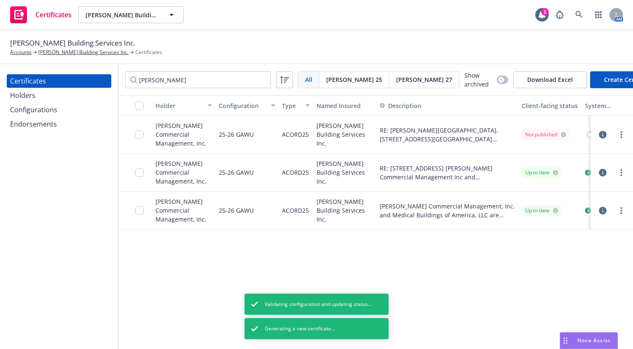
scroll to position [0, 117]
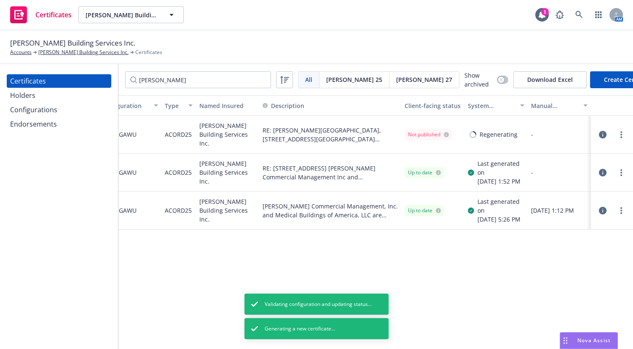
drag, startPoint x: 430, startPoint y: 168, endPoint x: 577, endPoint y: 150, distance: 147.4
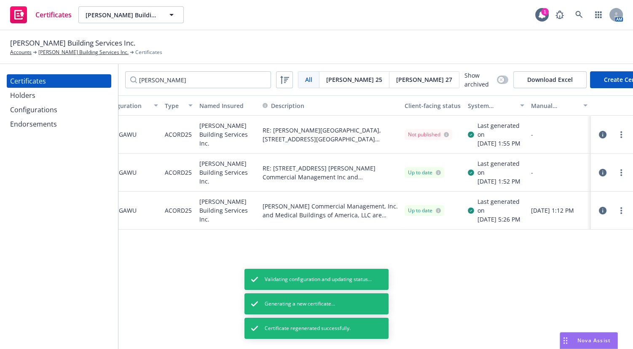
drag, startPoint x: 374, startPoint y: 174, endPoint x: 442, endPoint y: 169, distance: 67.7
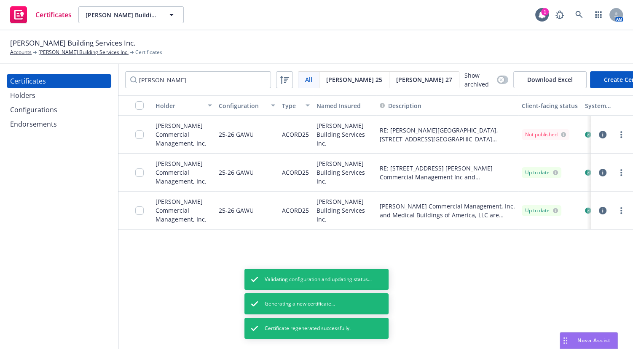
drag, startPoint x: 254, startPoint y: 163, endPoint x: 148, endPoint y: 156, distance: 106.5
click at [139, 137] on input "checkbox" at bounding box center [139, 134] width 8 height 8
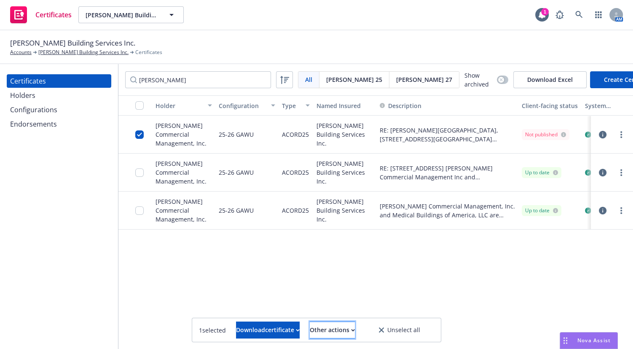
click at [344, 328] on div "Other actions" at bounding box center [332, 330] width 45 height 16
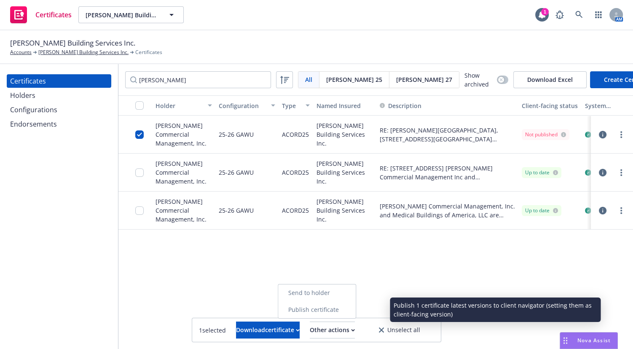
click at [341, 314] on link "Publish certificate" at bounding box center [317, 309] width 78 height 17
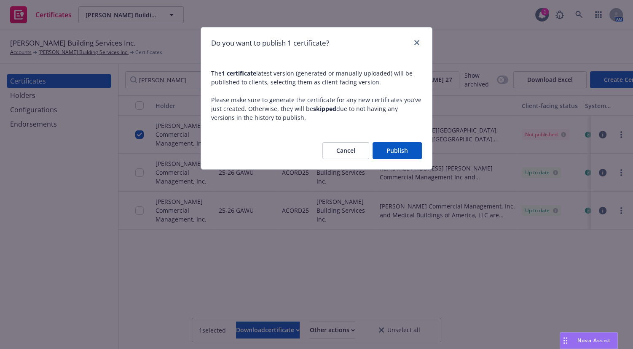
drag, startPoint x: 380, startPoint y: 152, endPoint x: 385, endPoint y: 154, distance: 4.9
click at [382, 152] on button "Publish" at bounding box center [397, 150] width 49 height 17
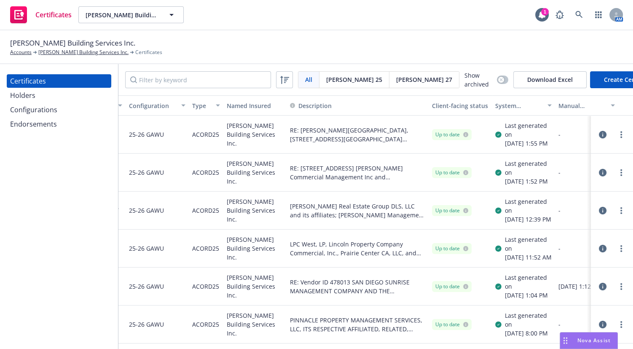
scroll to position [0, 123]
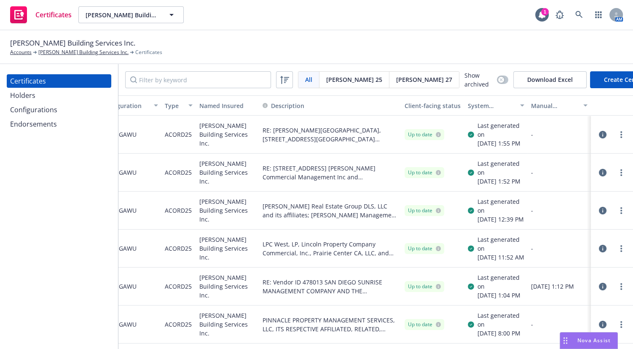
drag, startPoint x: 382, startPoint y: 177, endPoint x: 496, endPoint y: 160, distance: 115.1
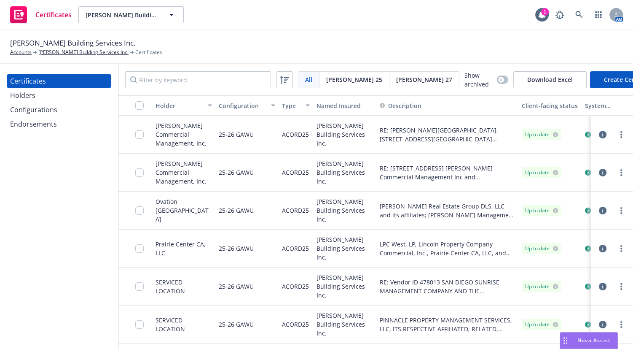
drag, startPoint x: 318, startPoint y: 162, endPoint x: 299, endPoint y: 158, distance: 19.7
click at [616, 135] on link "more" at bounding box center [621, 134] width 10 height 10
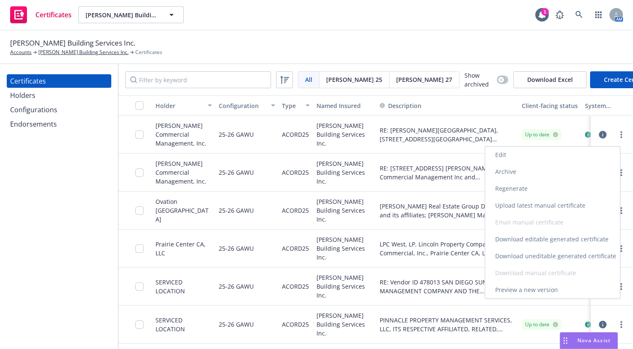
click at [518, 250] on link "Download uneditable generated certificate" at bounding box center [552, 255] width 135 height 17
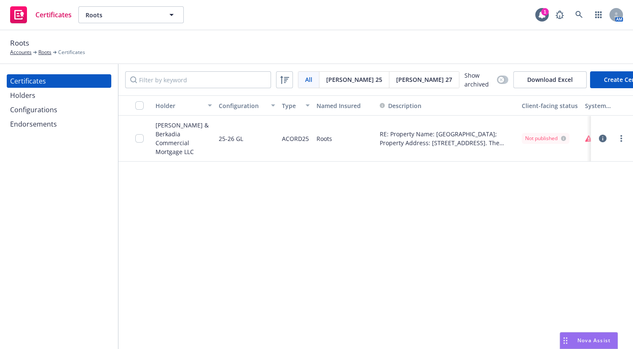
click at [56, 110] on div "Configurations" at bounding box center [33, 109] width 47 height 13
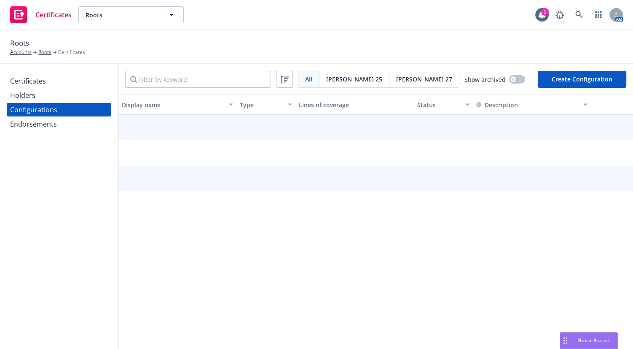
click at [49, 99] on div "Holders" at bounding box center [59, 95] width 98 height 13
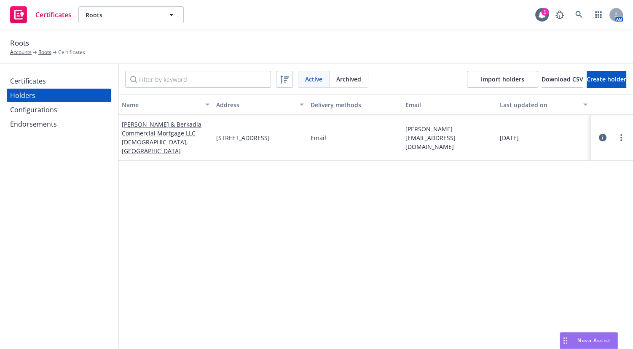
click at [48, 89] on div "Holders" at bounding box center [59, 95] width 98 height 13
click at [54, 84] on div "Certificates" at bounding box center [59, 80] width 98 height 13
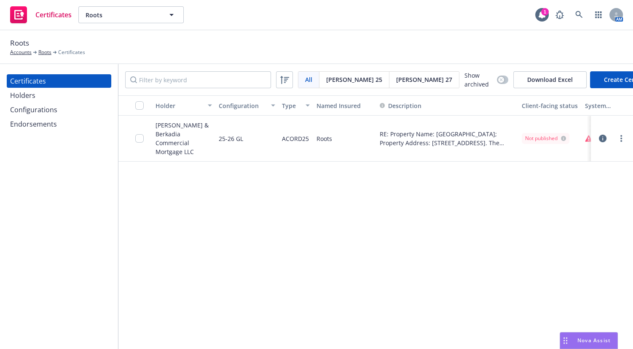
click at [63, 106] on div "Configurations" at bounding box center [59, 109] width 98 height 13
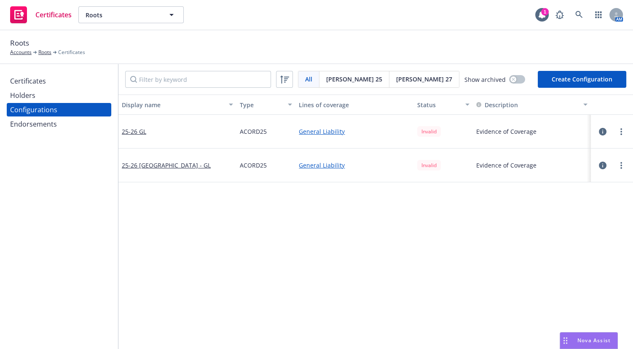
click at [6, 221] on div "Certificates Holders Configurations Endorsements" at bounding box center [59, 206] width 118 height 284
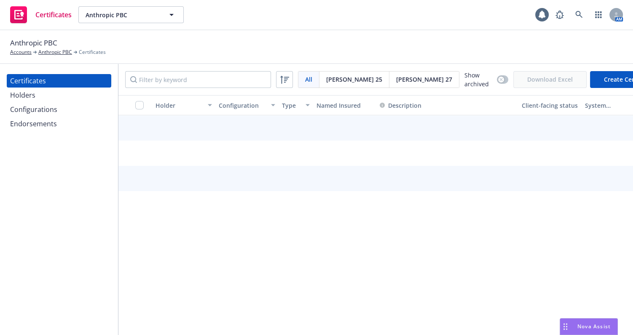
click at [61, 93] on div "Holders" at bounding box center [59, 95] width 98 height 13
click at [85, 95] on div "Holders" at bounding box center [59, 95] width 98 height 13
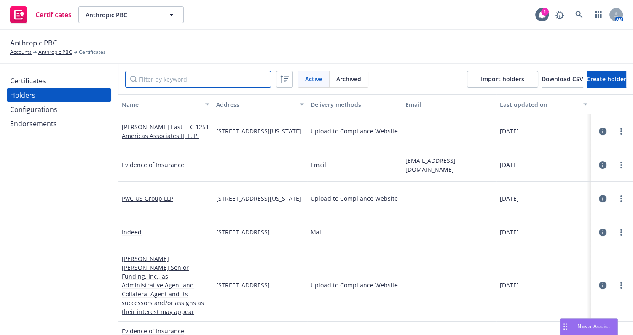
click at [161, 81] on input "Filter by keyword" at bounding box center [198, 79] width 146 height 17
paste input "Soho Workspaces Inc."
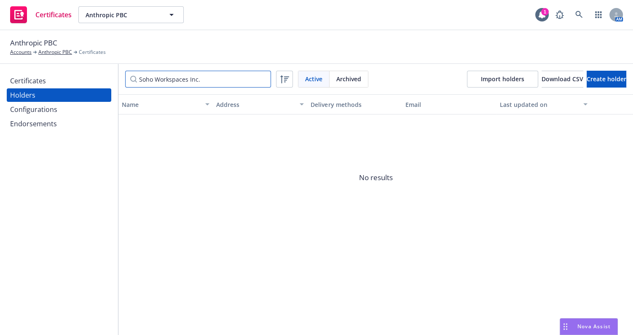
click at [63, 74] on div "Certificates Holders Configurations Endorsements Soho Workspaces Inc. Active Ar…" at bounding box center [316, 199] width 633 height 271
type input "Soho Workspaces Inc."
click at [587, 78] on span "Create holder" at bounding box center [607, 79] width 40 height 8
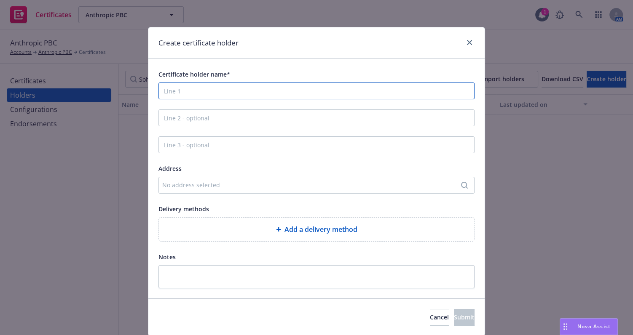
click at [194, 95] on input "Certificate holder name*" at bounding box center [316, 91] width 316 height 17
paste input "Soho Workspaces Inc."
type input "Soho Workspaces Inc."
click at [199, 115] on input "Line 2 - optional" at bounding box center [316, 118] width 316 height 17
paste input "DBA The Farm Soho"
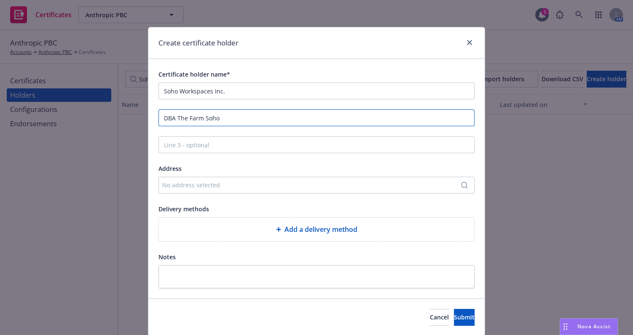
type input "DBA The Farm Soho"
click at [182, 181] on div "No address selected" at bounding box center [312, 185] width 300 height 9
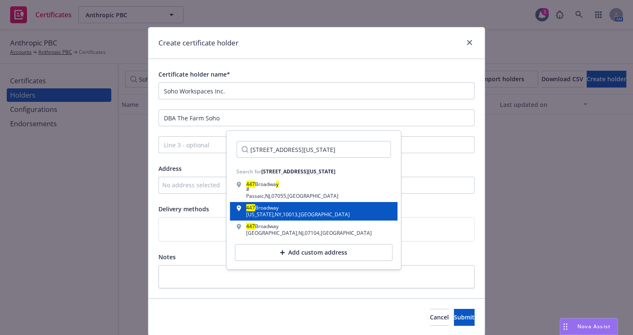
type input "[STREET_ADDRESS][US_STATE]"
click at [249, 215] on div "[US_STATE][GEOGRAPHIC_DATA]" at bounding box center [298, 214] width 104 height 5
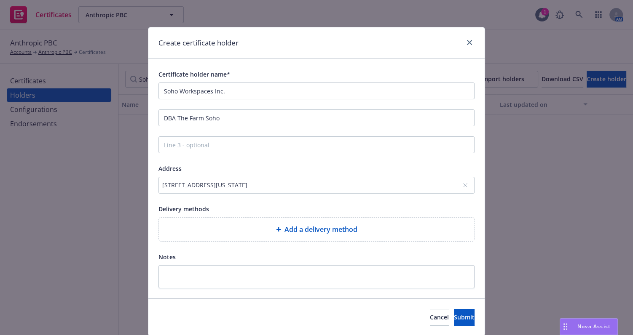
click at [222, 225] on div "Add a delivery method" at bounding box center [317, 230] width 302 height 10
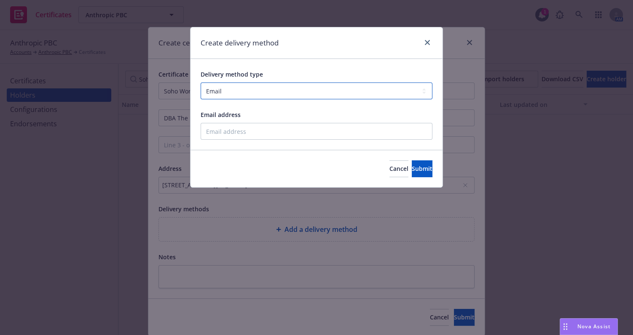
drag, startPoint x: 220, startPoint y: 89, endPoint x: 227, endPoint y: 99, distance: 12.3
click at [220, 89] on select "Select delivery method type Email Mail Fax Upload to Compliance Website" at bounding box center [317, 91] width 232 height 17
select select "UPLOAD_TO_COMPLIANCE_WEBSITE"
click at [201, 83] on select "Select delivery method type Email Mail Fax Upload to Compliance Website" at bounding box center [317, 91] width 232 height 17
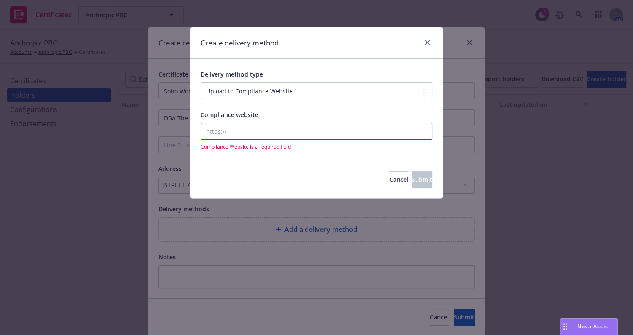
click at [233, 128] on input "Compliance website" at bounding box center [317, 131] width 232 height 17
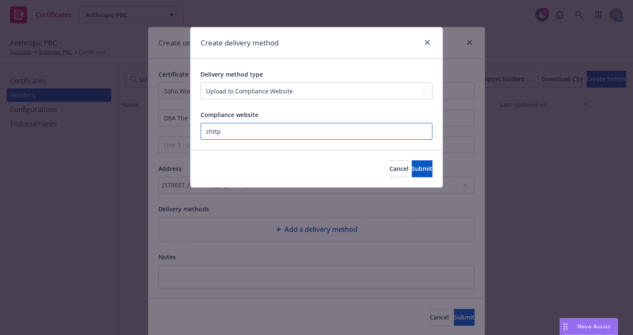
paste input "[URL][DOMAIN_NAME]"
type input "[URL][DOMAIN_NAME]"
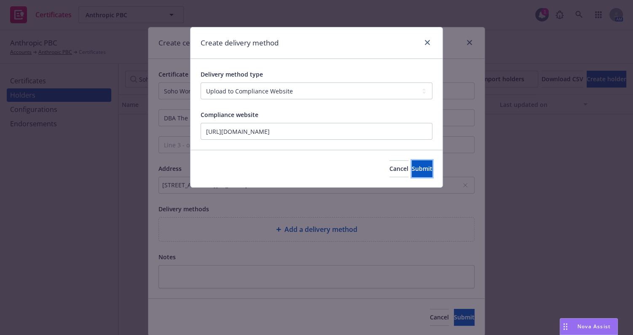
click at [413, 169] on span "Submit" at bounding box center [422, 169] width 21 height 8
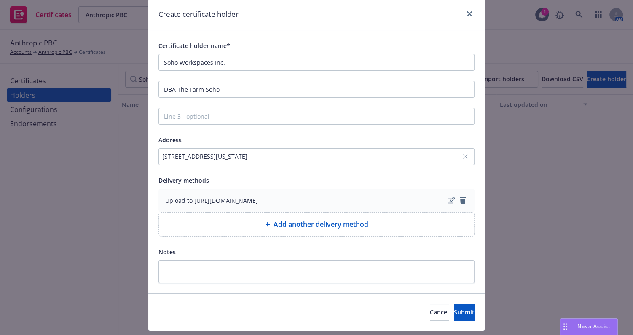
scroll to position [51, 0]
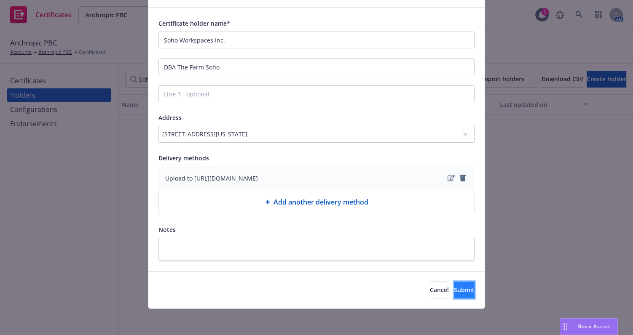
click at [454, 288] on span "Submit" at bounding box center [464, 290] width 21 height 8
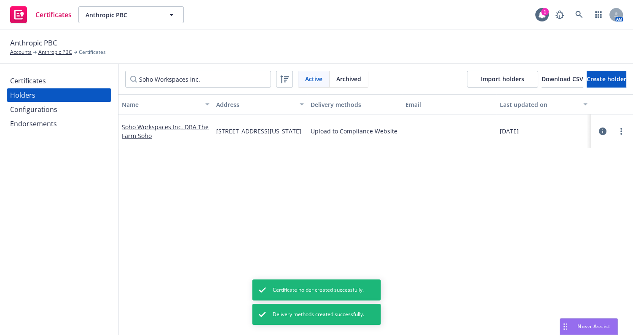
click at [74, 83] on div "Certificates" at bounding box center [59, 80] width 98 height 13
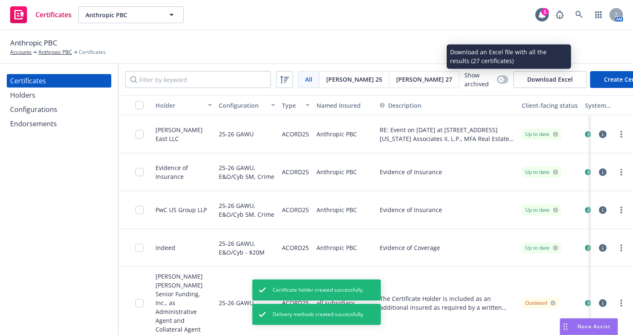
click at [590, 74] on button "Create Certificate" at bounding box center [629, 79] width 78 height 17
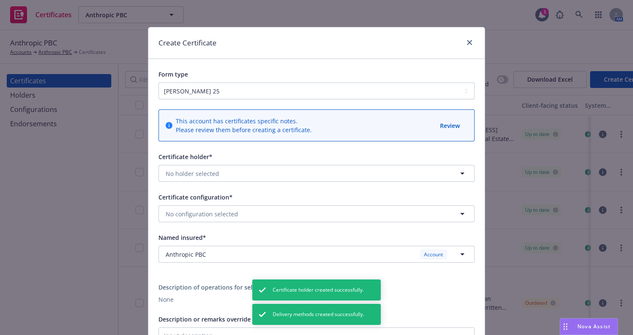
scroll to position [38, 0]
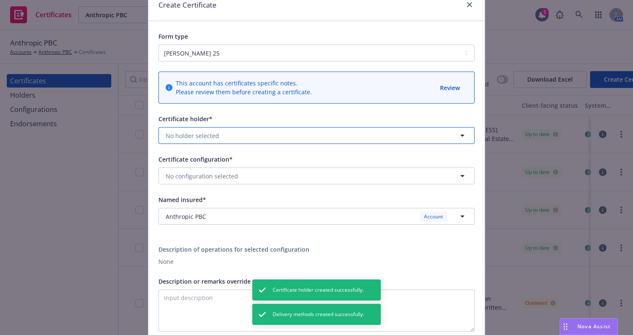
click at [192, 132] on span "No holder selected" at bounding box center [193, 135] width 54 height 9
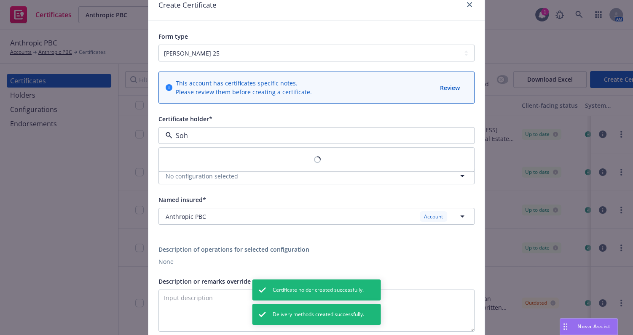
type input "Soho"
click at [224, 158] on strong "Soho Workspaces Inc. DBA The Farm Soho" at bounding box center [228, 160] width 121 height 8
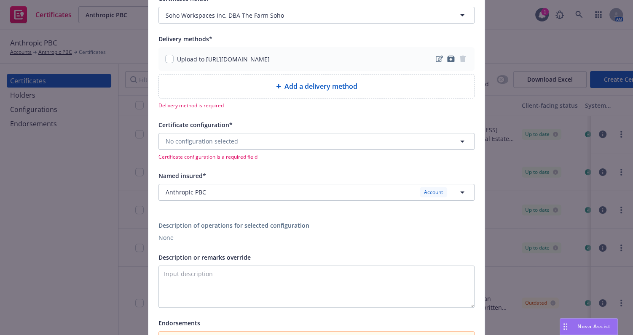
scroll to position [137, 0]
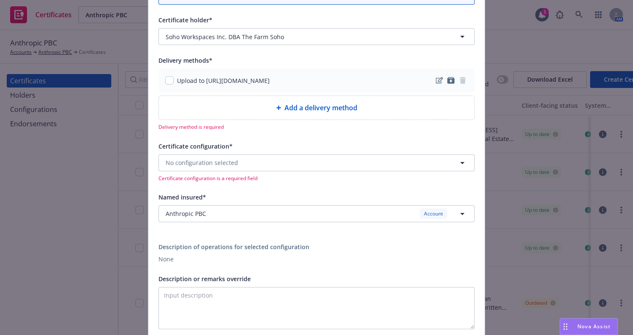
click at [161, 79] on div "Upload to [URL][DOMAIN_NAME]" at bounding box center [316, 81] width 316 height 24
click at [165, 80] on input "checkbox" at bounding box center [169, 80] width 8 height 8
checkbox input "true"
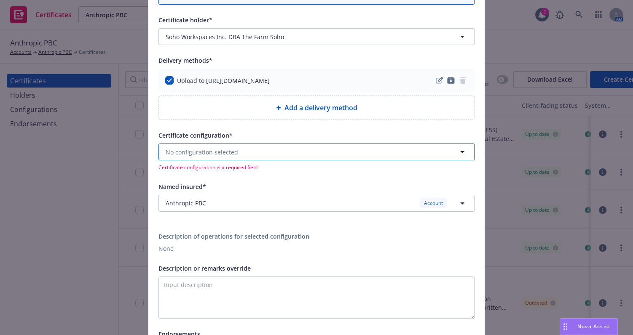
click at [195, 156] on button "No configuration selected" at bounding box center [316, 152] width 316 height 17
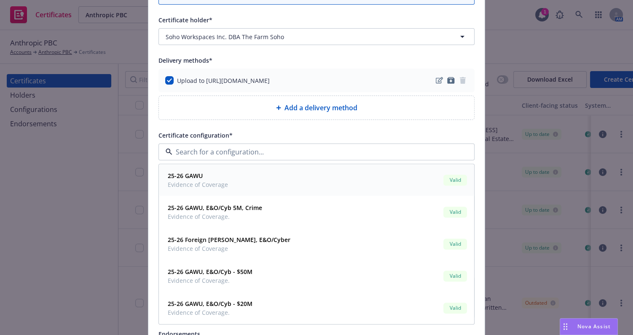
click at [200, 181] on span "Evidence of Coverage" at bounding box center [198, 185] width 60 height 9
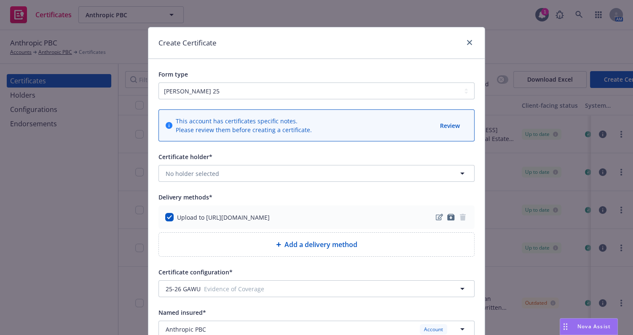
scroll to position [230, 0]
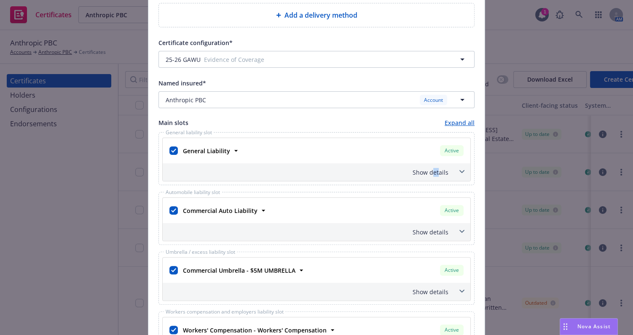
click at [436, 172] on div "Show details" at bounding box center [306, 172] width 284 height 9
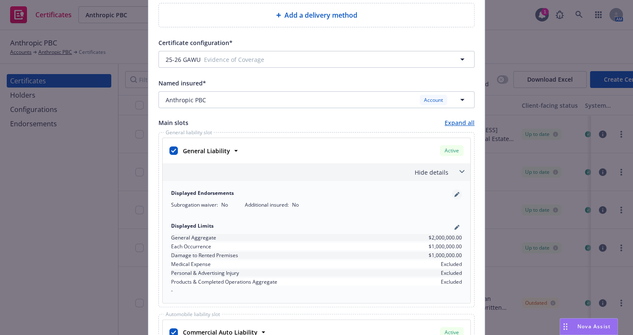
click at [456, 195] on icon "pencil" at bounding box center [456, 194] width 5 height 5
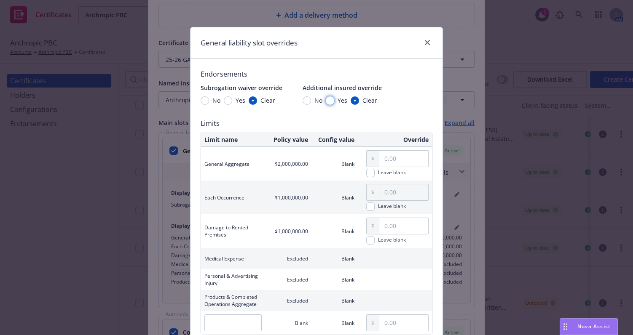
click at [329, 103] on input "Yes" at bounding box center [330, 101] width 8 height 8
radio input "true"
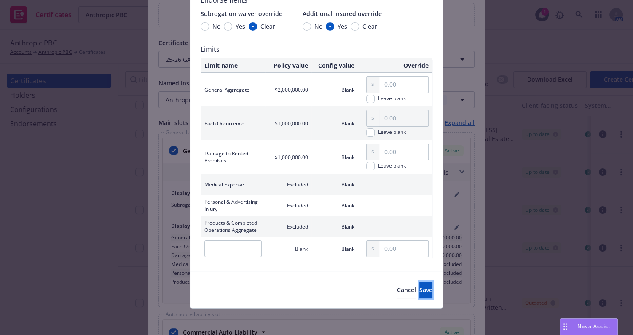
drag, startPoint x: 409, startPoint y: 288, endPoint x: 396, endPoint y: 261, distance: 30.2
click at [419, 288] on span "Save" at bounding box center [425, 290] width 13 height 8
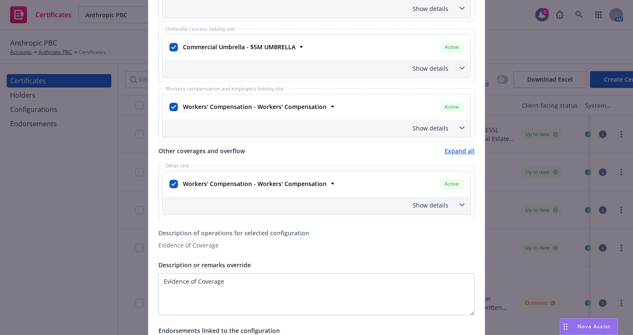
scroll to position [574, 0]
click at [174, 48] on input "checkbox" at bounding box center [173, 48] width 8 height 8
checkbox input "false"
click at [169, 105] on input "checkbox" at bounding box center [173, 108] width 8 height 8
checkbox input "false"
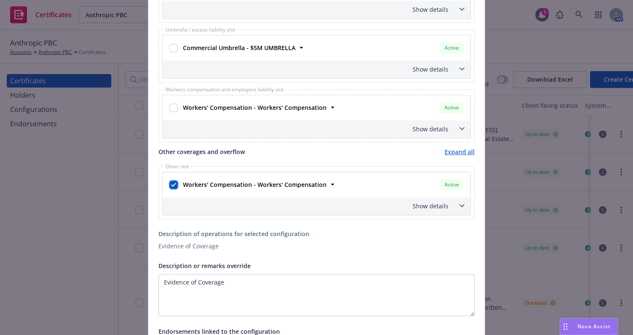
click at [172, 185] on input "checkbox" at bounding box center [173, 185] width 8 height 8
checkbox input "false"
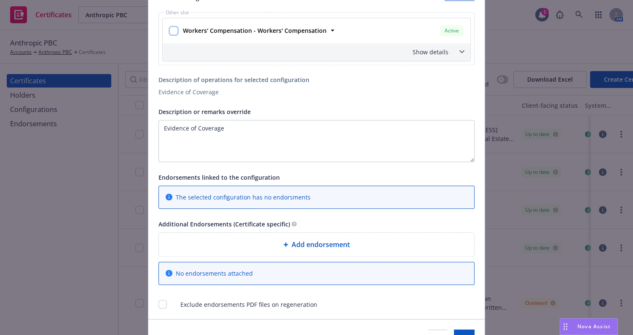
scroll to position [766, 0]
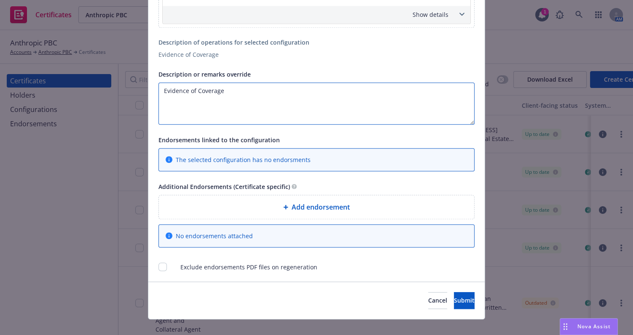
drag, startPoint x: 243, startPoint y: 99, endPoint x: 80, endPoint y: 78, distance: 164.6
click at [110, 83] on div "Create Certificate Form type [PERSON_NAME] 25 [PERSON_NAME] 27 This account has…" at bounding box center [316, 167] width 633 height 335
paste textarea "RE: Event occurring [DATE]."
drag, startPoint x: 244, startPoint y: 70, endPoint x: 0, endPoint y: 42, distance: 245.6
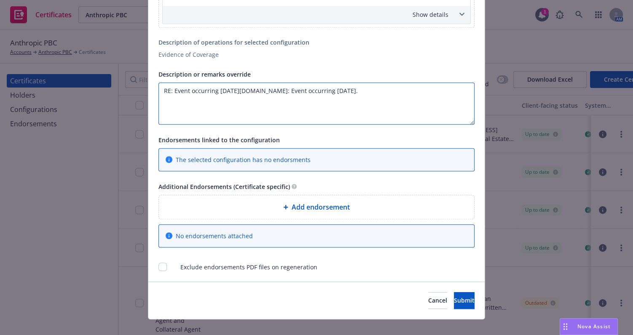
click at [36, 45] on div "Create Certificate Form type [PERSON_NAME] 25 [PERSON_NAME] 27 This account has…" at bounding box center [316, 167] width 633 height 335
paste textarea "Input description"
paste textarea "The Certificate Holder is included as an additional insured as required by a wr…"
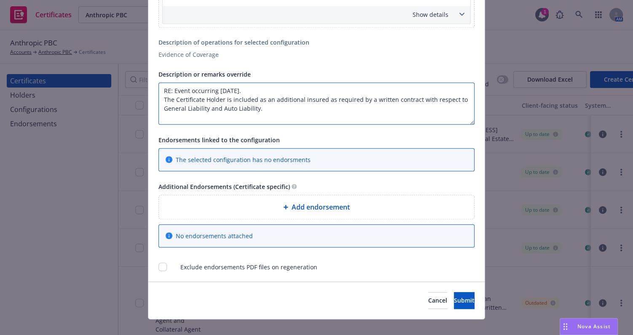
drag, startPoint x: 277, startPoint y: 112, endPoint x: 207, endPoint y: 110, distance: 69.6
click at [207, 110] on textarea "RE: Event occurring [DATE]. The Certificate Holder is included as an additional…" at bounding box center [316, 104] width 316 height 42
type textarea "RE: Event occurring [DATE]. The Certificate Holder is included as an additional…"
click at [258, 205] on div "Add endorsement" at bounding box center [317, 207] width 302 height 10
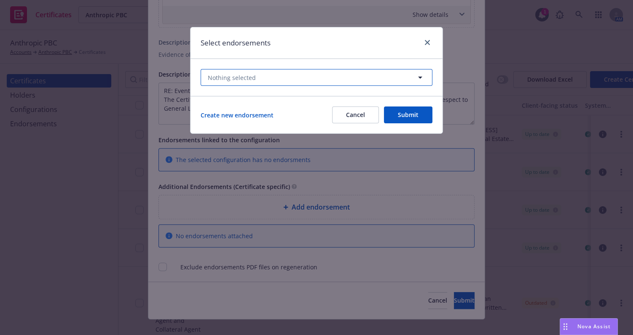
click at [262, 82] on button "Nothing selected" at bounding box center [317, 77] width 232 height 17
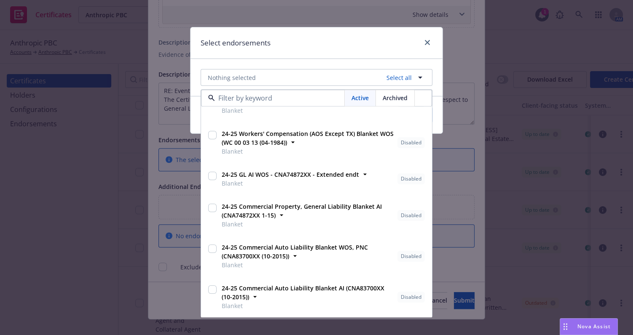
scroll to position [0, 0]
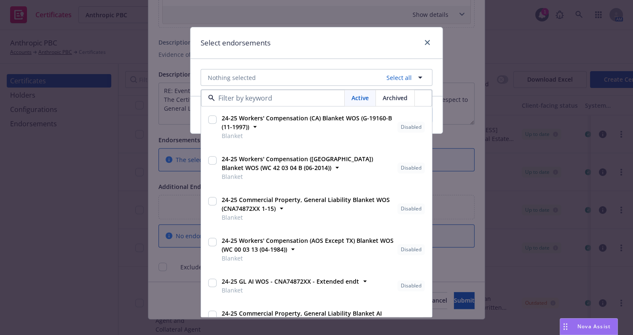
click at [344, 58] on div "Select endorsements" at bounding box center [317, 43] width 252 height 32
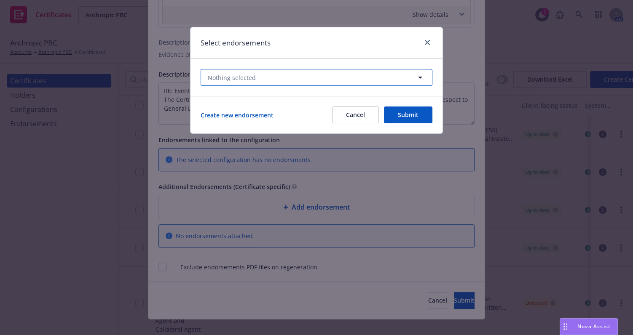
click at [266, 82] on button "Nothing selected" at bounding box center [317, 77] width 232 height 17
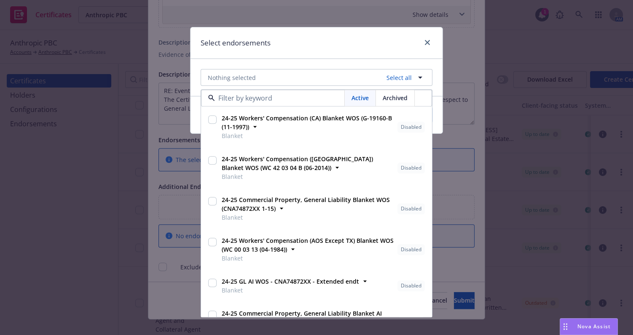
click at [291, 64] on div "Nothing selected Select all Active Archived 24-25 Workers' Compensation ([GEOGR…" at bounding box center [317, 77] width 252 height 37
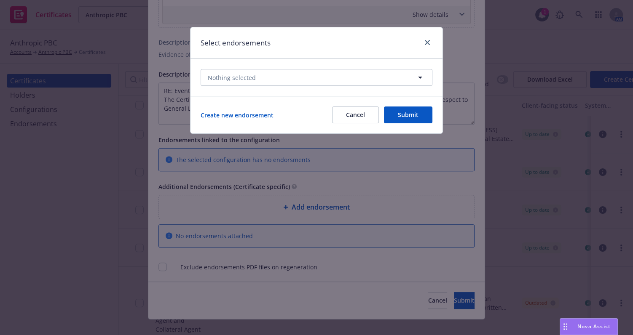
click at [287, 87] on div "Nothing selected" at bounding box center [317, 77] width 252 height 37
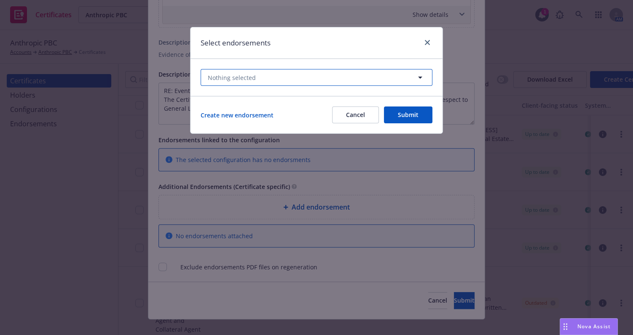
click at [291, 80] on button "Nothing selected" at bounding box center [317, 77] width 232 height 17
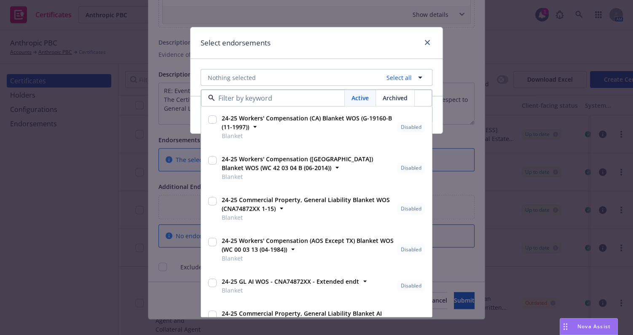
scroll to position [107, 0]
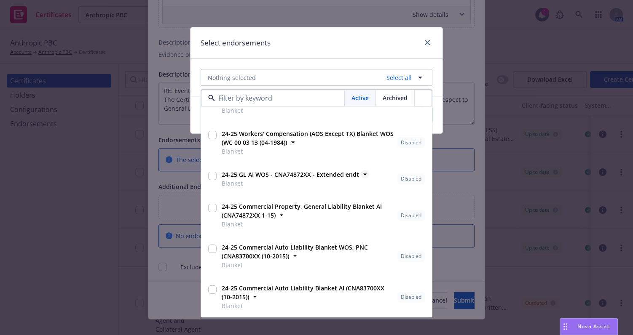
click at [312, 171] on div "24-25 GL AI WOS - CNA74872XX - Extended endt Blanket" at bounding box center [289, 179] width 142 height 21
checkbox input "true"
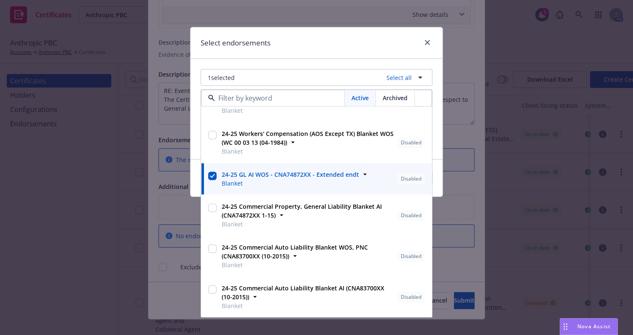
click at [325, 55] on div "Select endorsements" at bounding box center [317, 43] width 252 height 32
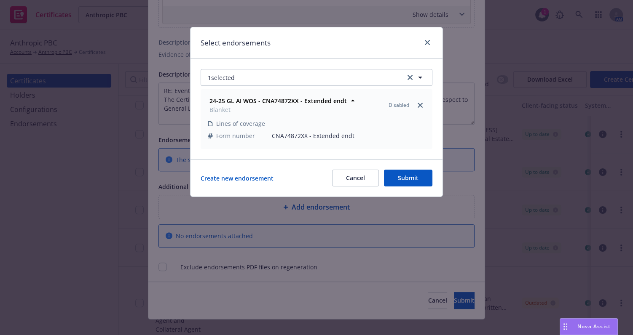
click at [409, 177] on button "Submit" at bounding box center [408, 178] width 48 height 17
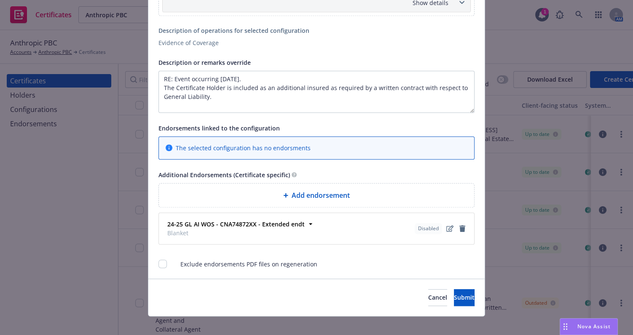
scroll to position [784, 0]
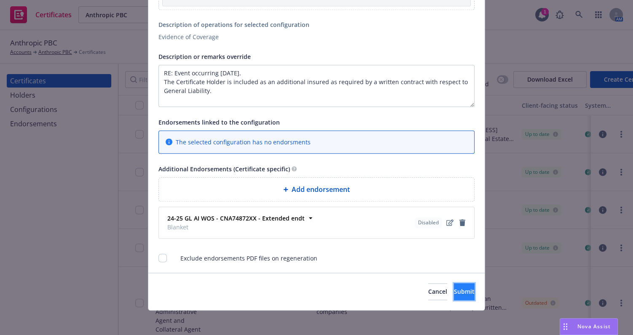
click at [454, 292] on span "Submit" at bounding box center [464, 292] width 21 height 8
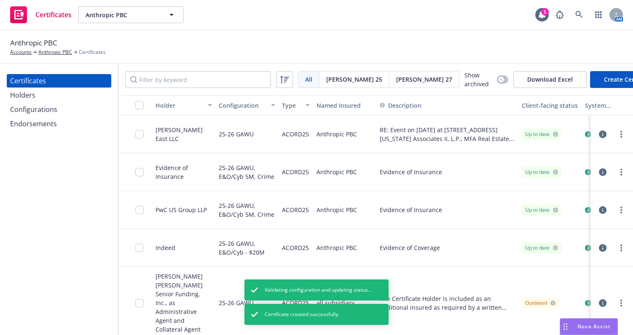
click at [46, 109] on div "Configurations" at bounding box center [33, 109] width 47 height 13
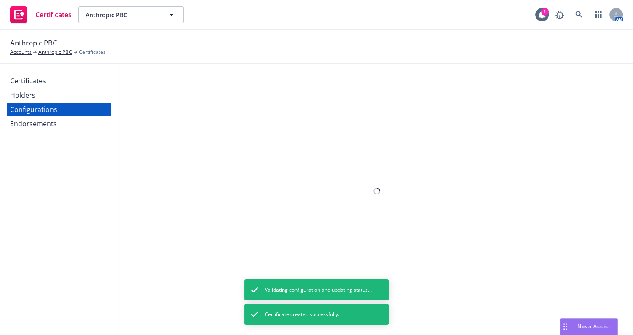
click at [54, 120] on div "Endorsements" at bounding box center [33, 123] width 47 height 13
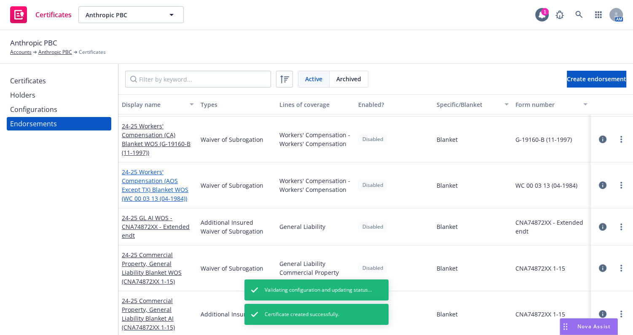
scroll to position [121, 0]
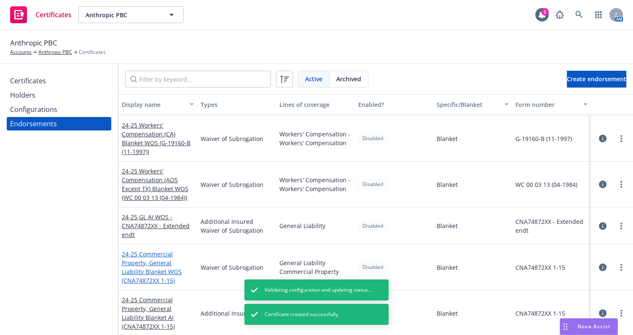
click at [153, 263] on link "24-25 Commercial Property, General Liability Blanket WOS (CNA74872XX 1-15)" at bounding box center [152, 267] width 60 height 35
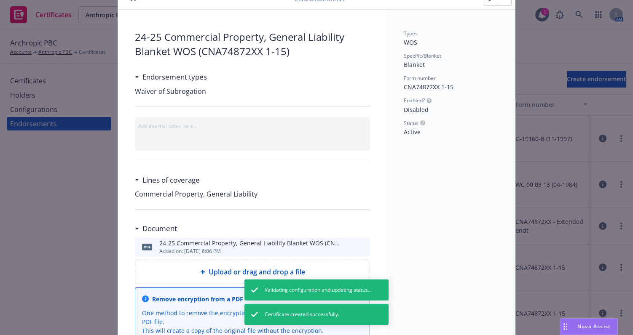
scroll to position [76, 0]
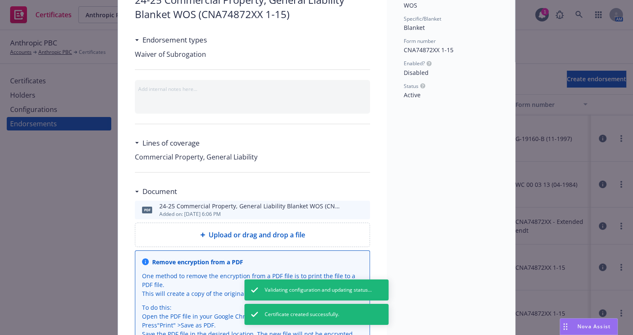
click at [355, 208] on div at bounding box center [356, 210] width 21 height 10
click at [359, 210] on icon "preview file" at bounding box center [362, 210] width 8 height 6
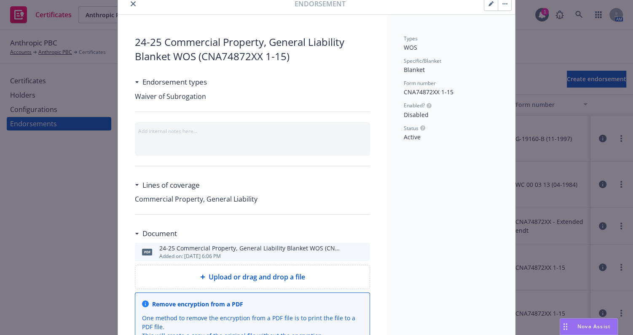
scroll to position [0, 0]
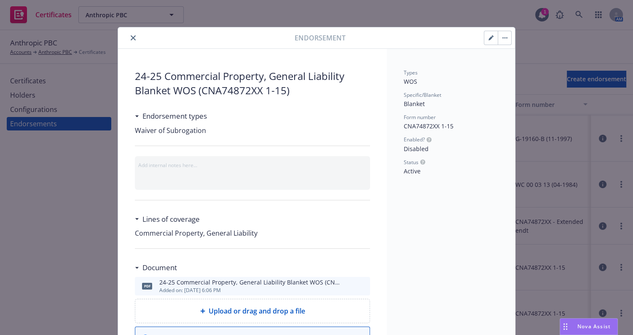
click at [131, 32] on div "Endorsement" at bounding box center [316, 37] width 397 height 21
click at [131, 37] on icon "close" at bounding box center [133, 37] width 5 height 5
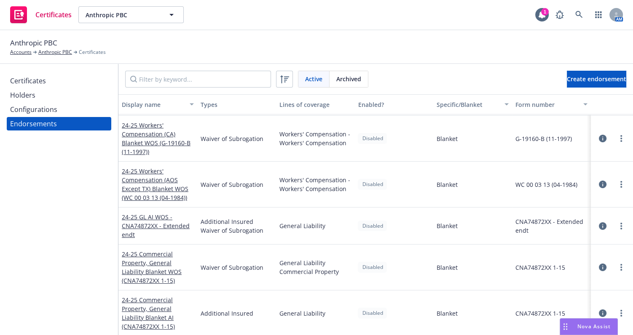
click at [30, 77] on div "Certificates" at bounding box center [28, 80] width 36 height 13
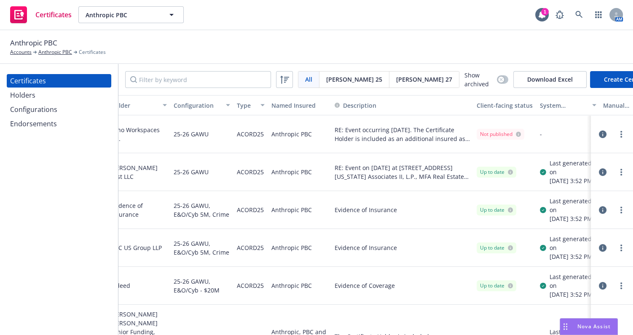
drag, startPoint x: 465, startPoint y: 160, endPoint x: 574, endPoint y: 151, distance: 109.6
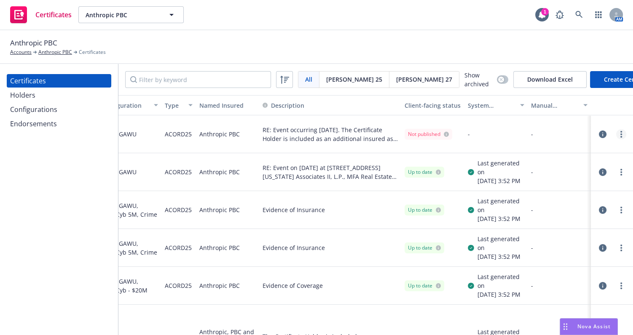
click at [616, 135] on link "more" at bounding box center [621, 134] width 10 height 10
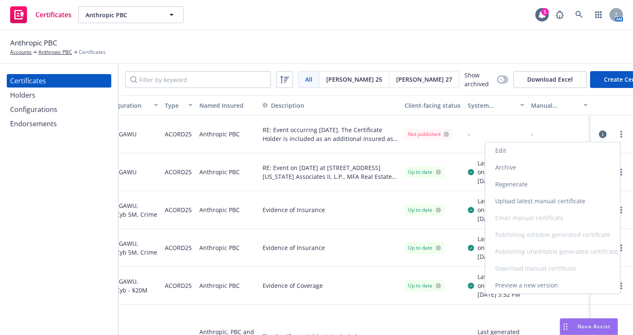
click at [519, 181] on link "Regenerate" at bounding box center [552, 184] width 135 height 17
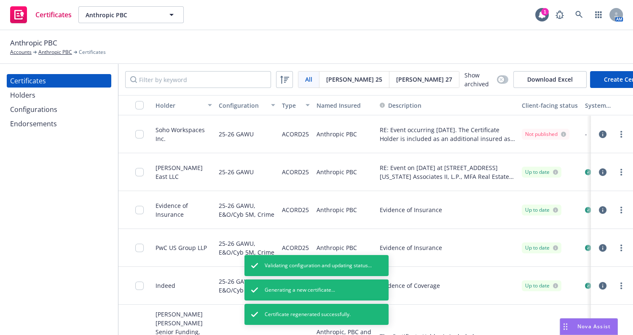
scroll to position [1, 0]
drag, startPoint x: 396, startPoint y: 152, endPoint x: 184, endPoint y: 150, distance: 212.4
click at [145, 132] on div at bounding box center [141, 133] width 13 height 27
click at [140, 133] on input "checkbox" at bounding box center [139, 133] width 8 height 8
click at [52, 112] on div "Configurations" at bounding box center [33, 109] width 47 height 13
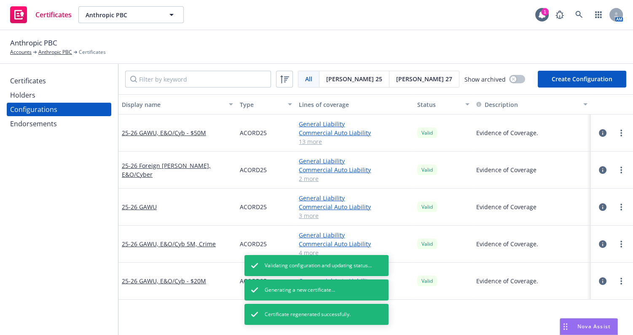
click at [67, 118] on div "Endorsements" at bounding box center [59, 123] width 98 height 13
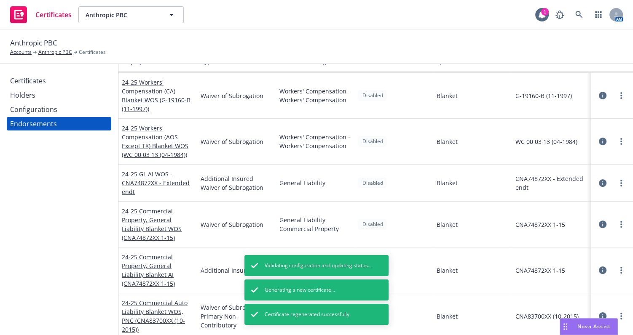
scroll to position [75, 0]
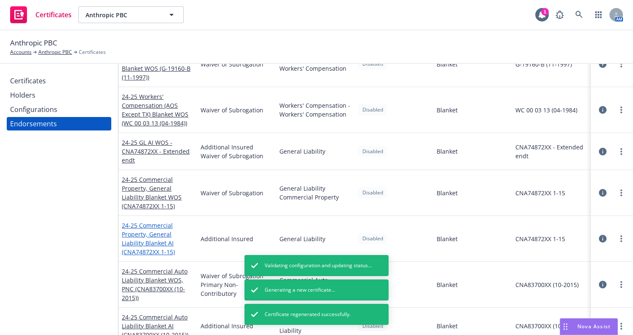
click at [142, 237] on link "24-25 Commercial Property, General Liability Blanket AI (CNA74872XX 1-15)" at bounding box center [148, 239] width 53 height 35
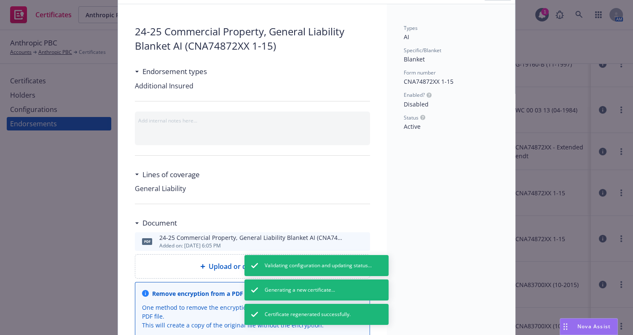
scroll to position [115, 0]
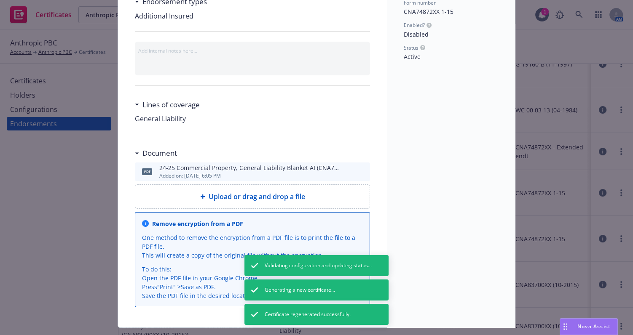
click at [362, 169] on icon "preview file" at bounding box center [362, 172] width 8 height 6
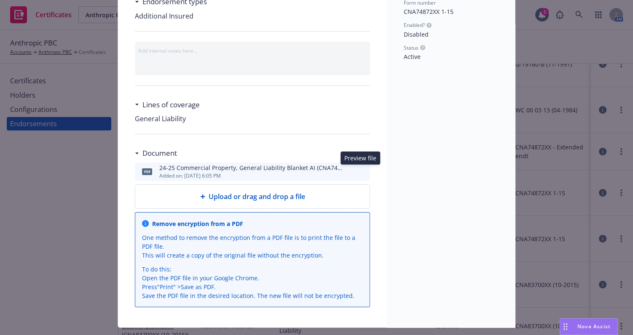
drag, startPoint x: 165, startPoint y: 88, endPoint x: 144, endPoint y: 67, distance: 29.5
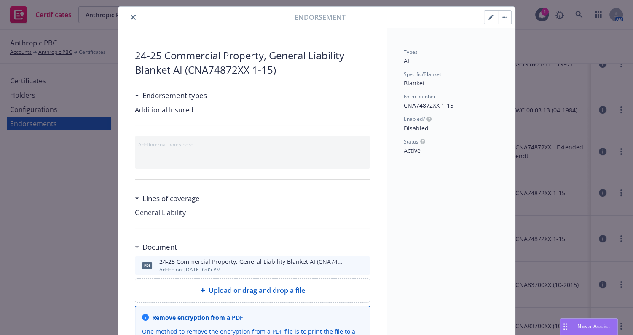
scroll to position [0, 0]
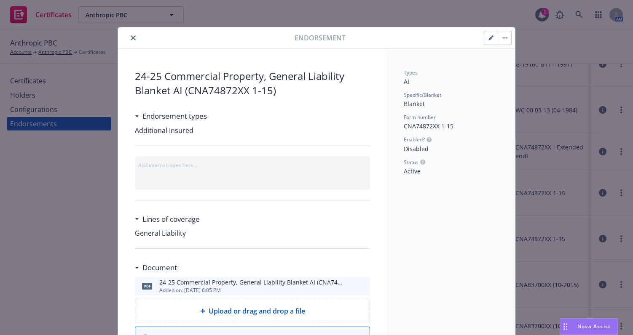
click at [131, 39] on icon "close" at bounding box center [133, 37] width 5 height 5
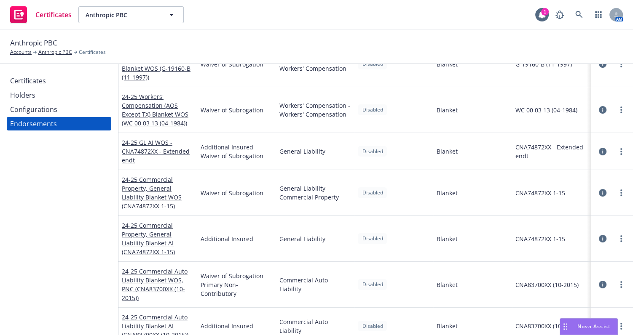
click at [55, 76] on div "Certificates" at bounding box center [59, 80] width 98 height 13
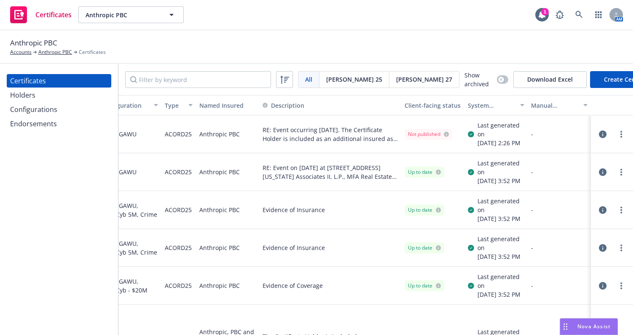
drag, startPoint x: 355, startPoint y: 169, endPoint x: 562, endPoint y: 151, distance: 207.7
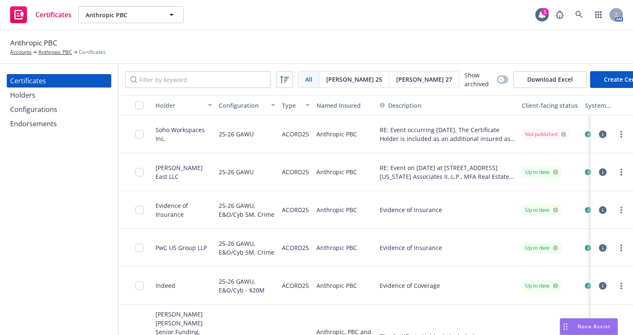
drag, startPoint x: 449, startPoint y: 158, endPoint x: 151, endPoint y: 169, distance: 298.2
click at [140, 141] on div at bounding box center [141, 132] width 13 height 27
click at [140, 137] on input "checkbox" at bounding box center [139, 133] width 8 height 8
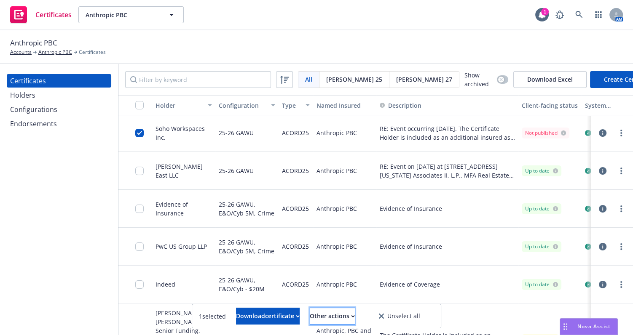
click at [335, 314] on div "Other actions" at bounding box center [332, 317] width 45 height 16
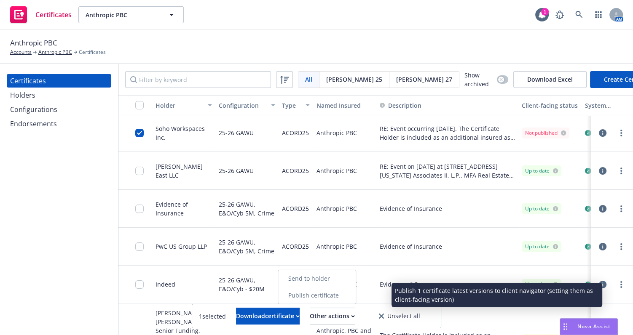
click at [332, 297] on link "Publish certificate" at bounding box center [317, 295] width 78 height 17
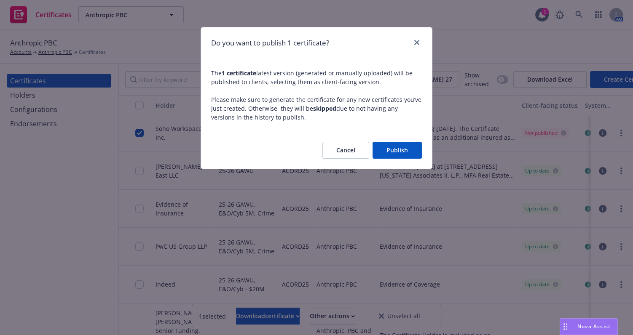
click at [390, 153] on button "Publish" at bounding box center [397, 150] width 49 height 17
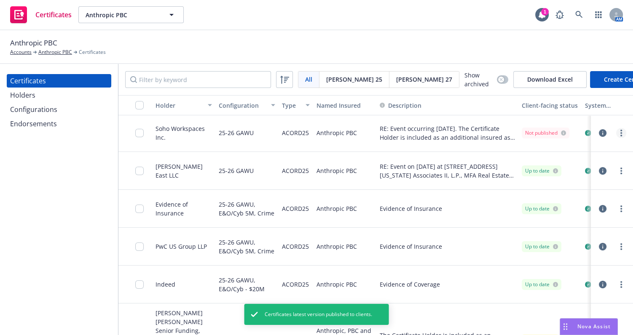
click at [616, 134] on link "more" at bounding box center [621, 133] width 10 height 10
click at [557, 257] on link "Download uneditable generated certificate" at bounding box center [552, 254] width 135 height 17
